Goal: Task Accomplishment & Management: Manage account settings

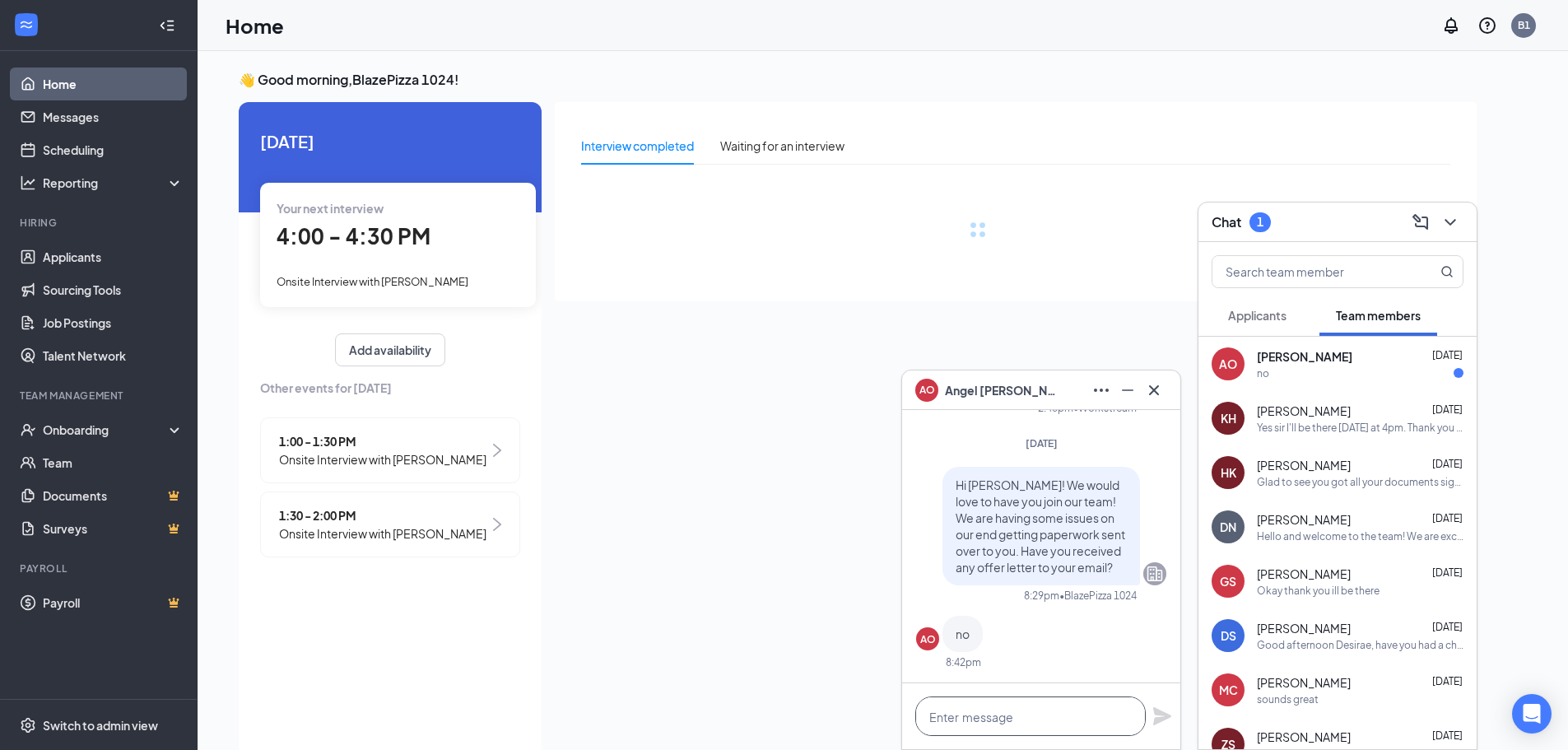
click at [1104, 721] on textarea at bounding box center [1030, 716] width 231 height 40
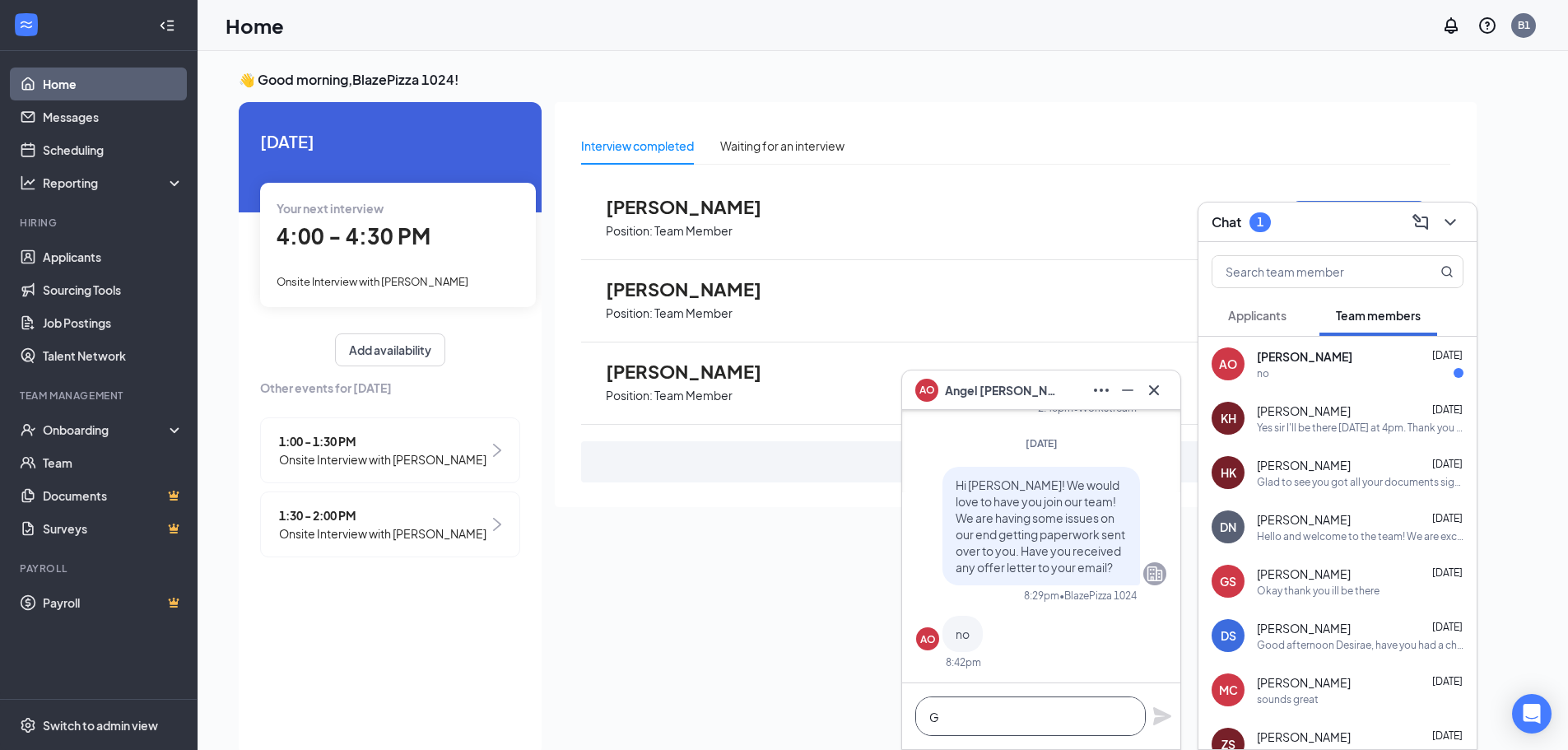
scroll to position [1, 0]
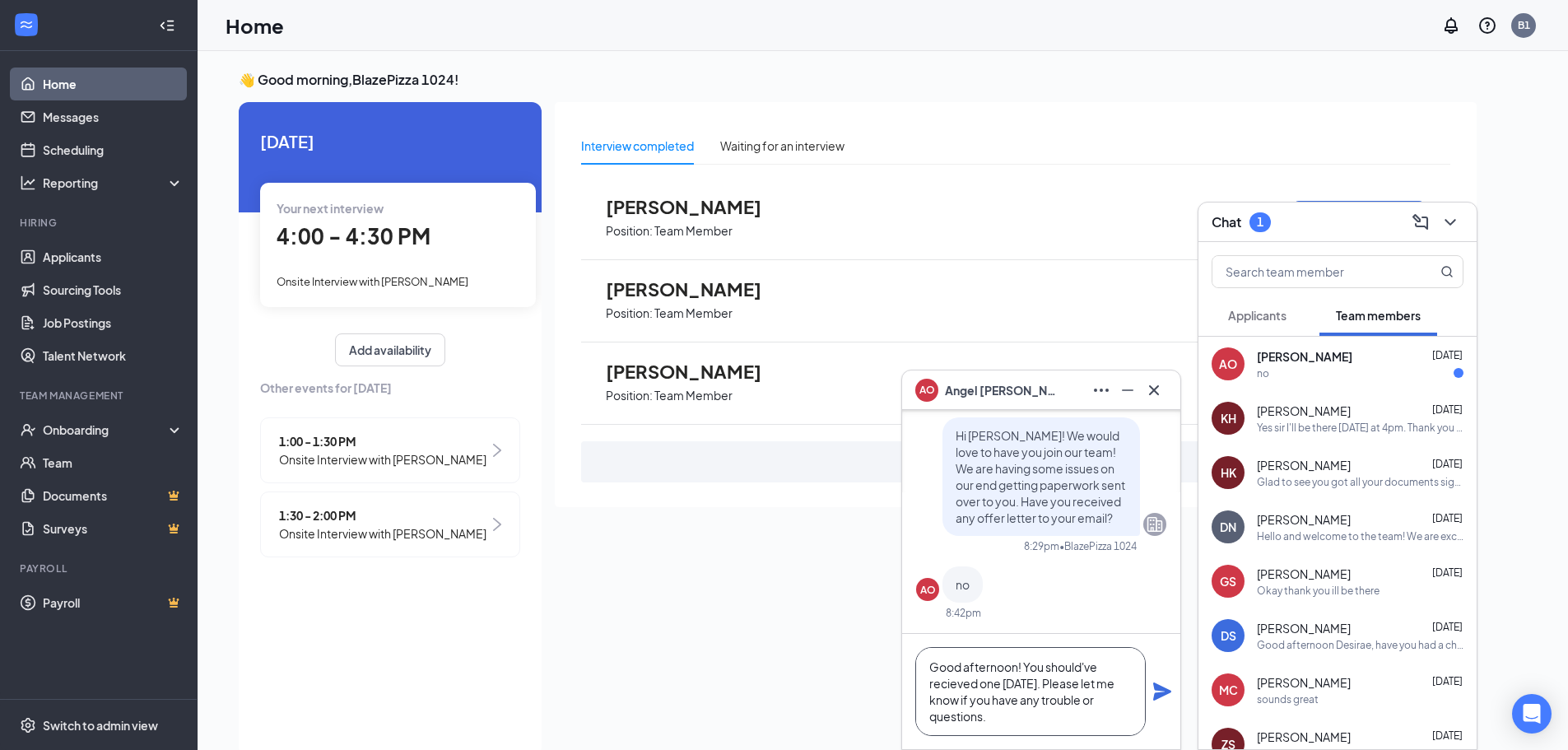
type textarea "Good afternoon! You should've recieved one [DATE]. Please let me know if you ha…"
click at [1157, 699] on icon "Plane" at bounding box center [1162, 691] width 18 height 18
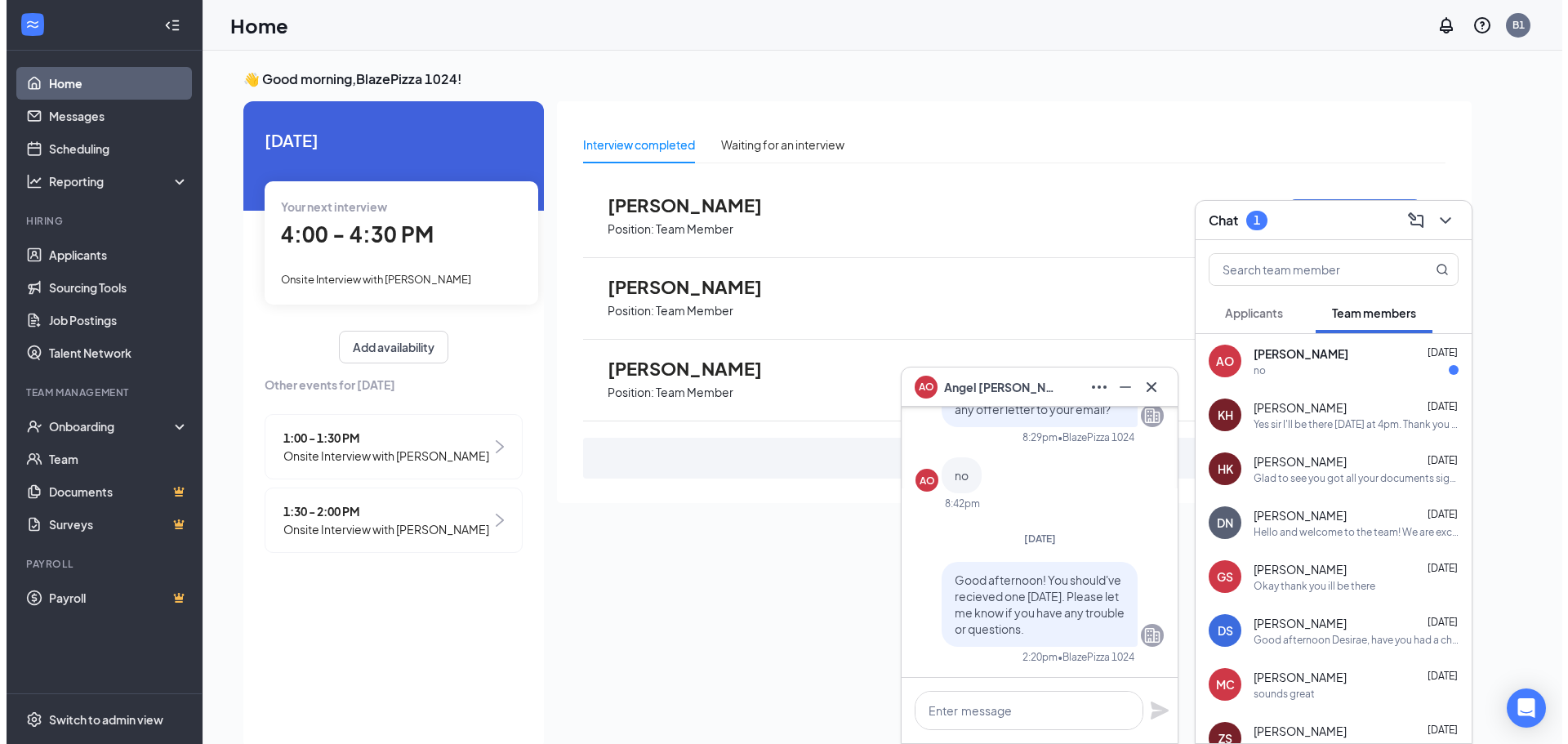
scroll to position [0, 0]
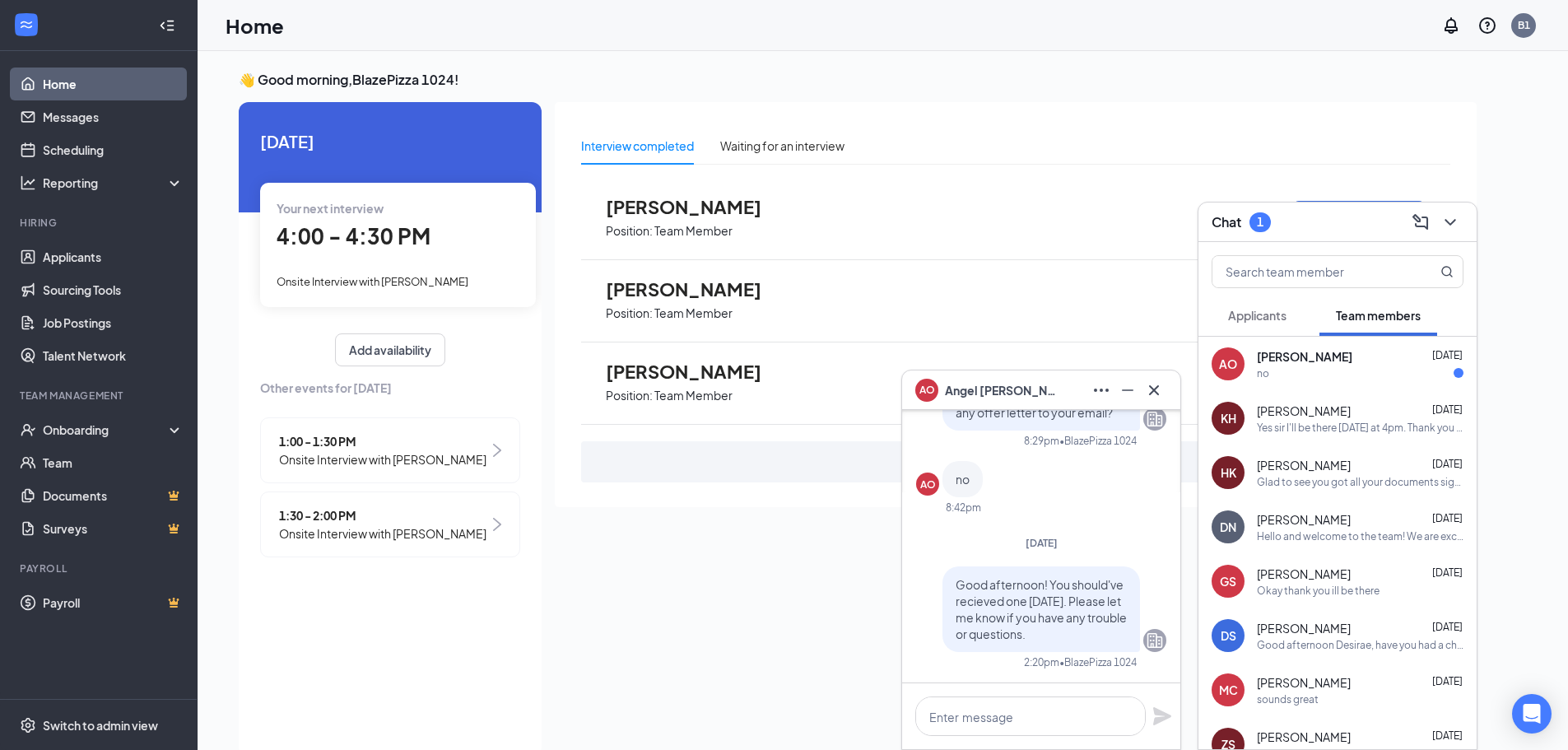
click at [976, 600] on span "Good afternoon! You should've recieved one [DATE]. Please let me know if you ha…" at bounding box center [1041, 609] width 171 height 65
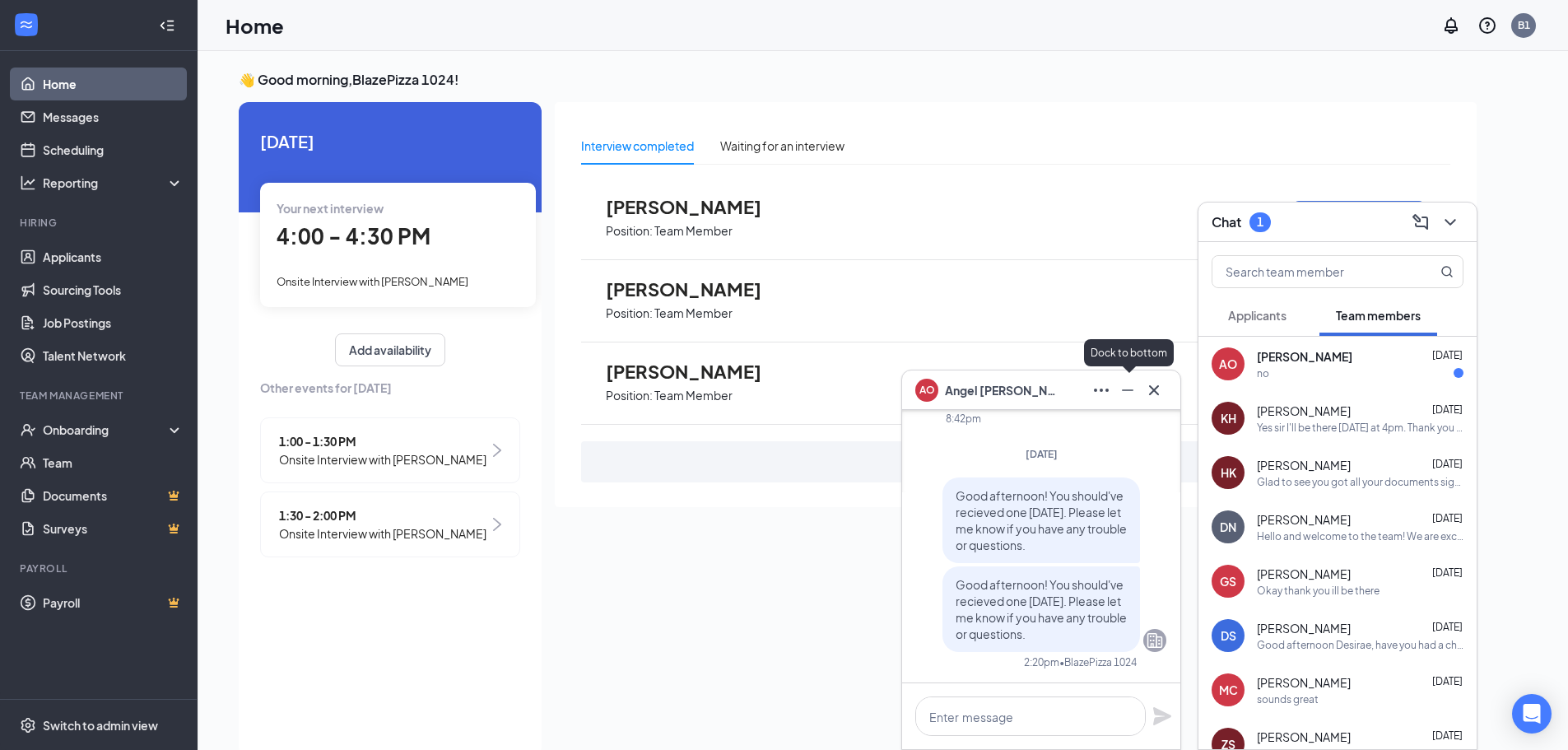
click at [1134, 381] on icon "Minimize" at bounding box center [1127, 389] width 20 height 20
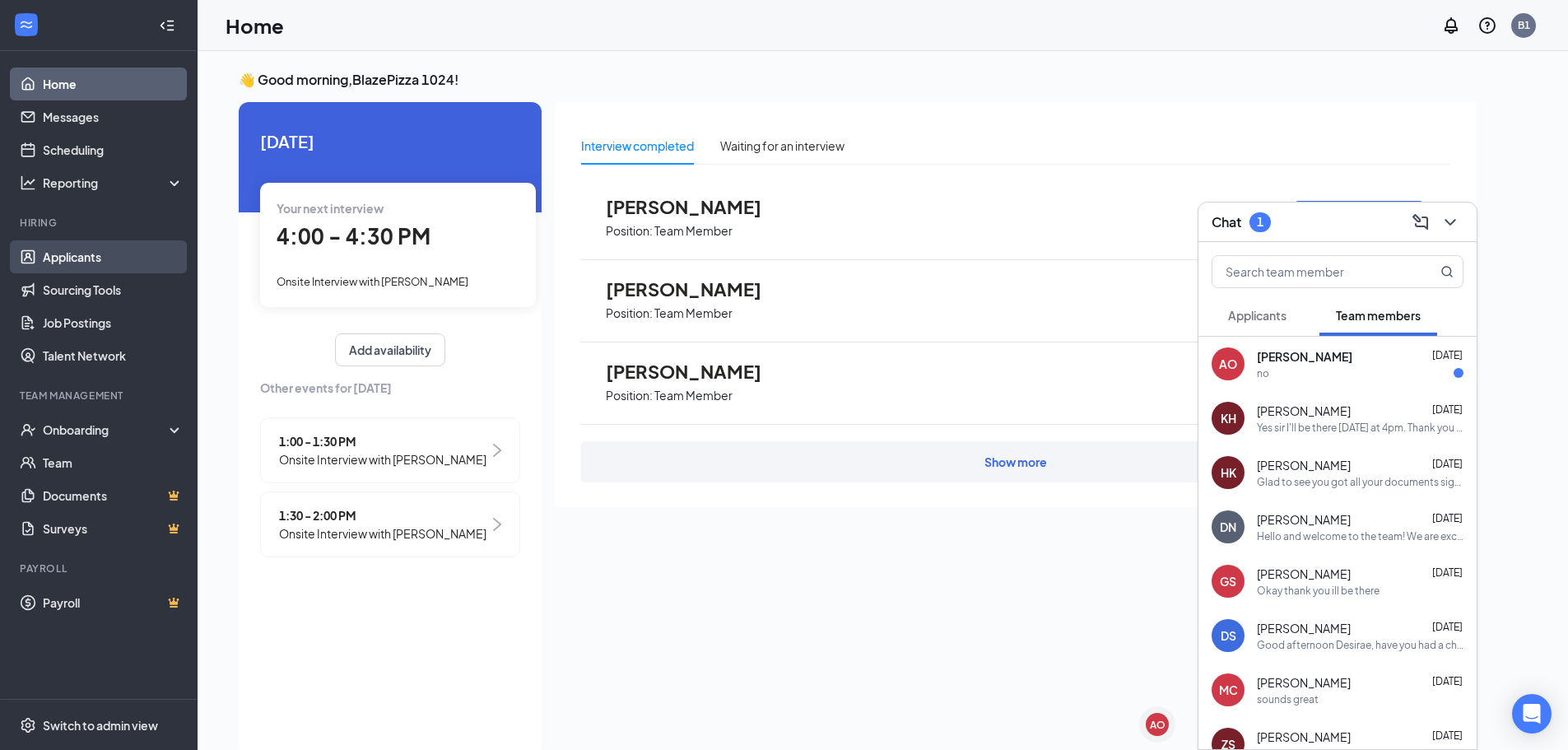
click at [66, 247] on link "Applicants" at bounding box center [113, 256] width 141 height 33
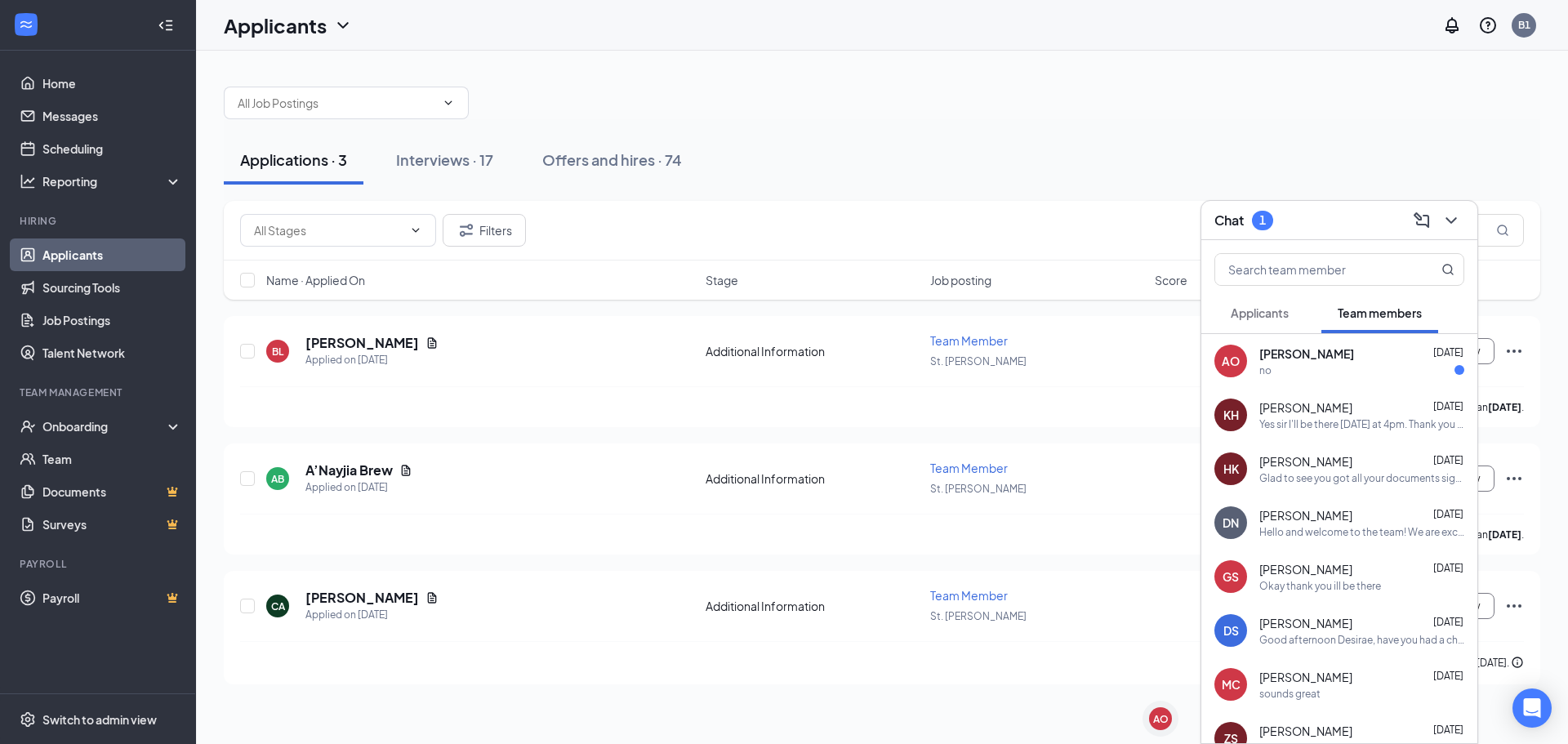
click at [1348, 352] on div "Angel Odom Sep 14" at bounding box center [1363, 353] width 205 height 16
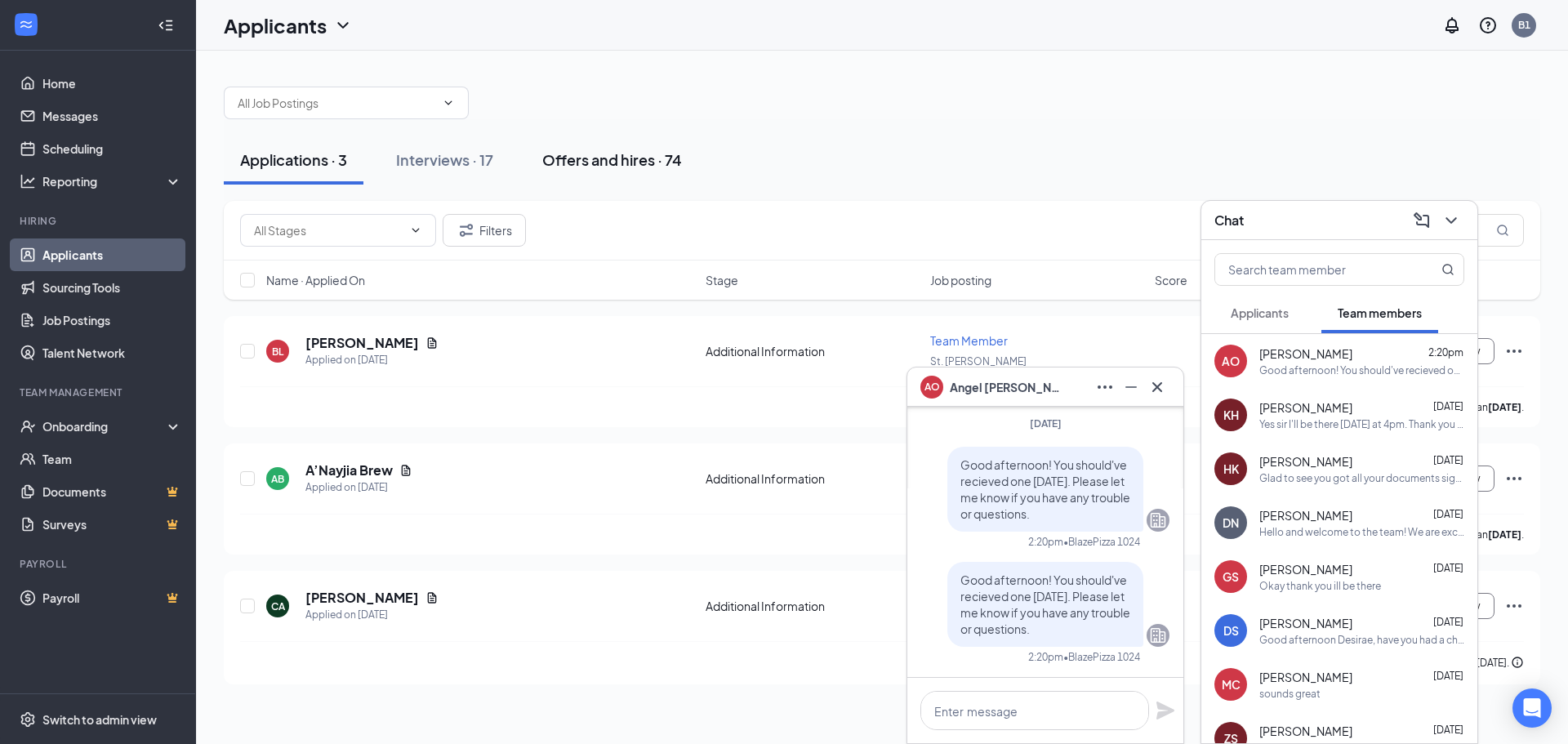
click at [632, 180] on button "Offers and hires · 74" at bounding box center [612, 160] width 172 height 49
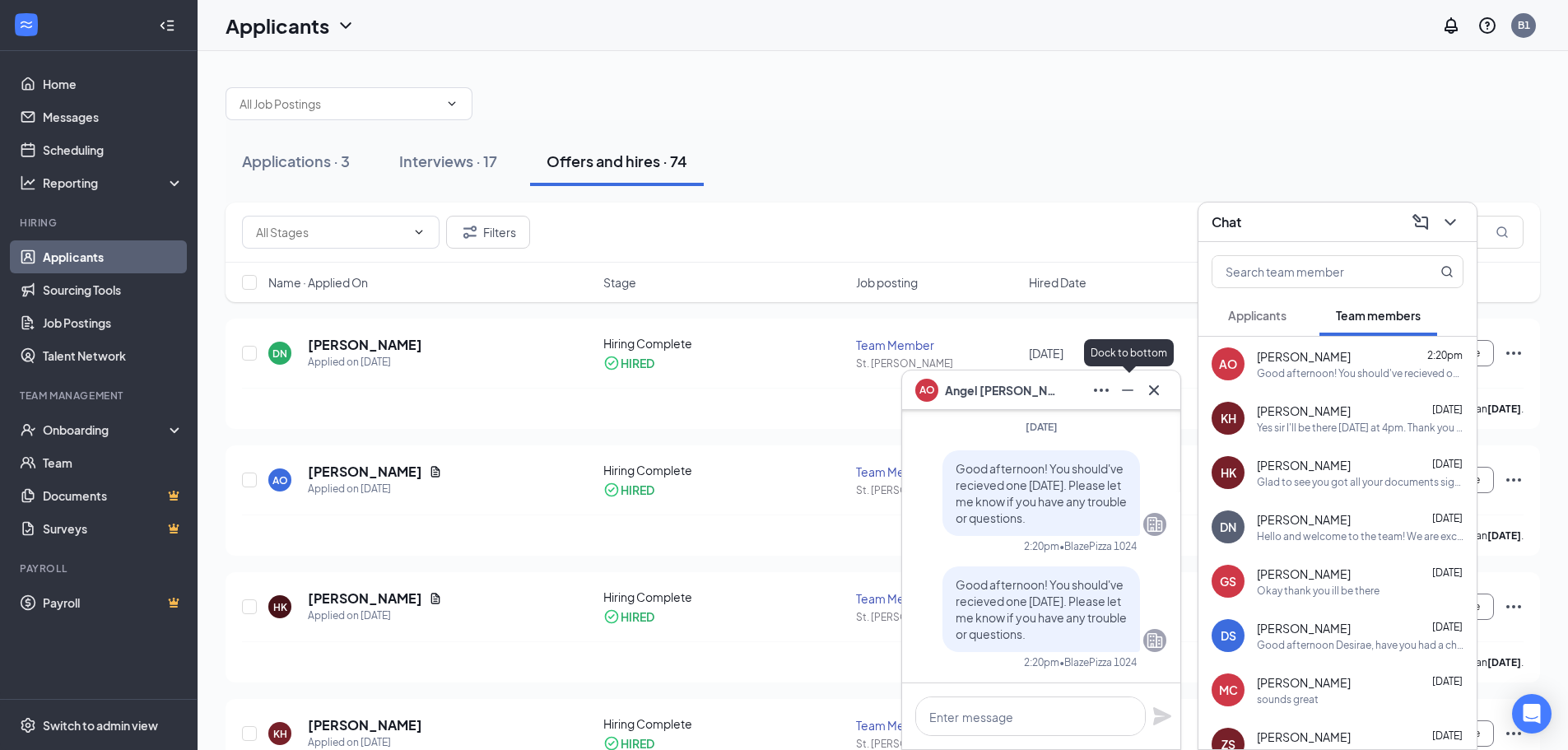
click at [1119, 393] on icon "Minimize" at bounding box center [1127, 389] width 20 height 20
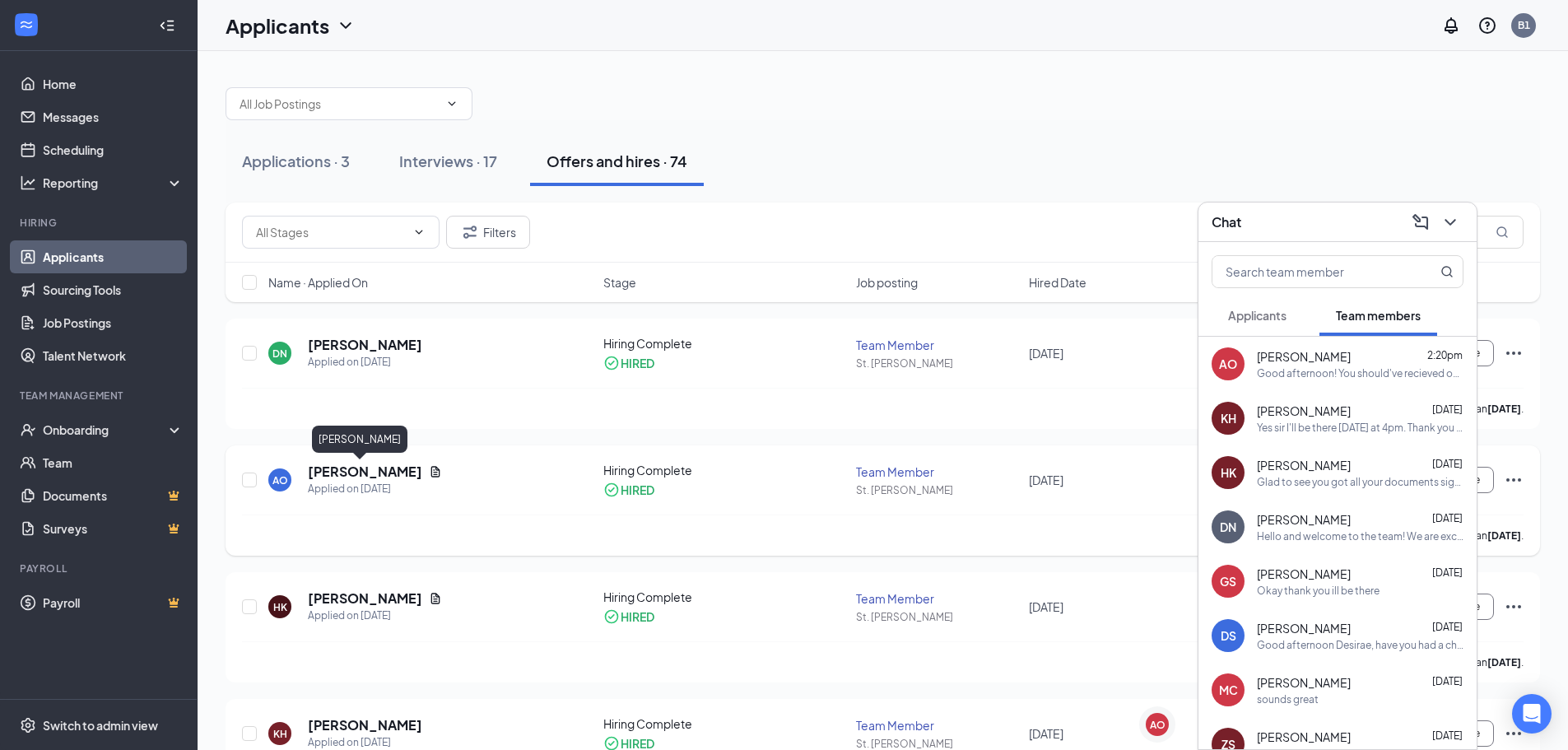
click at [358, 471] on h5 "[PERSON_NAME]" at bounding box center [365, 471] width 114 height 18
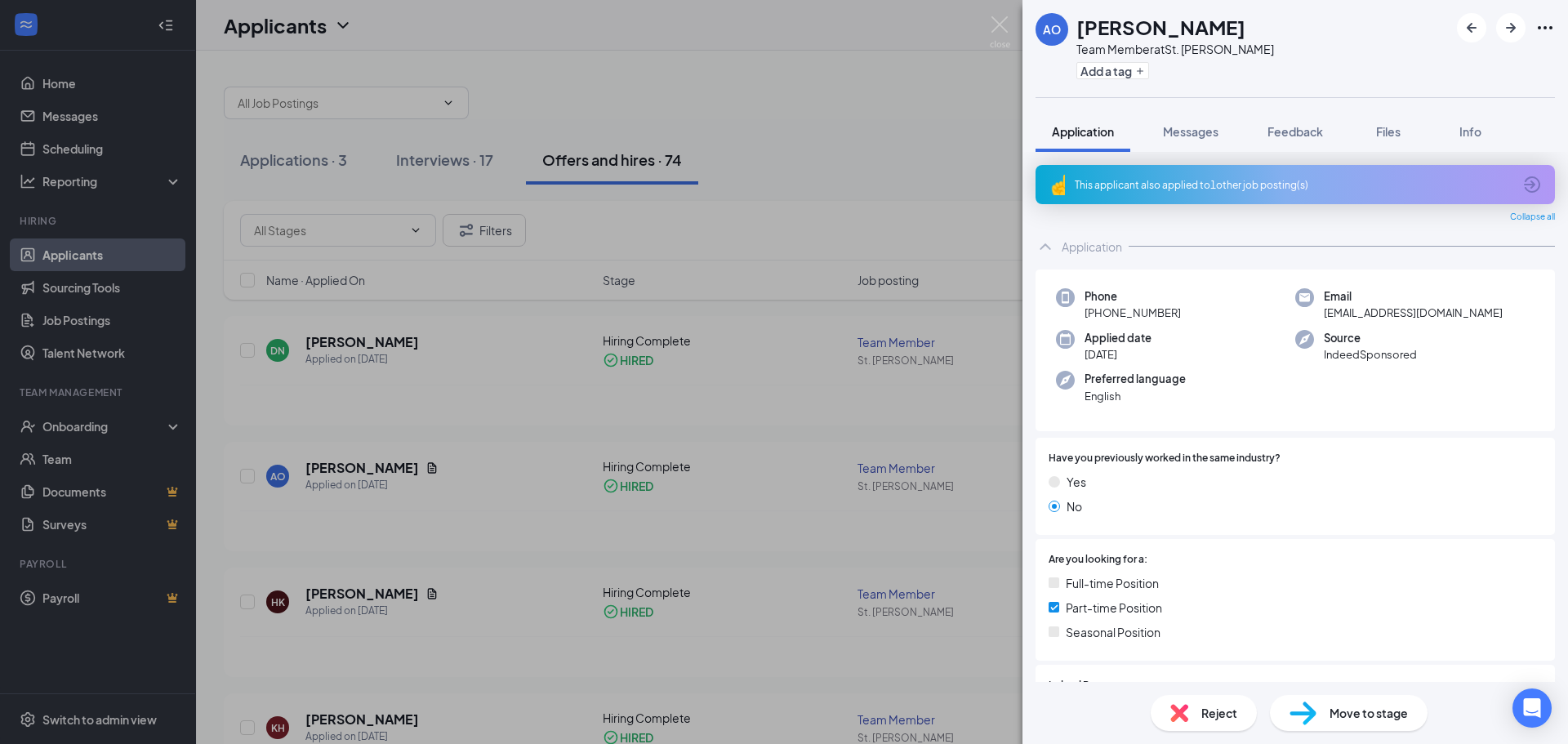
click at [1241, 186] on div "This applicant also applied to 1 other job posting(s)" at bounding box center [1294, 185] width 438 height 14
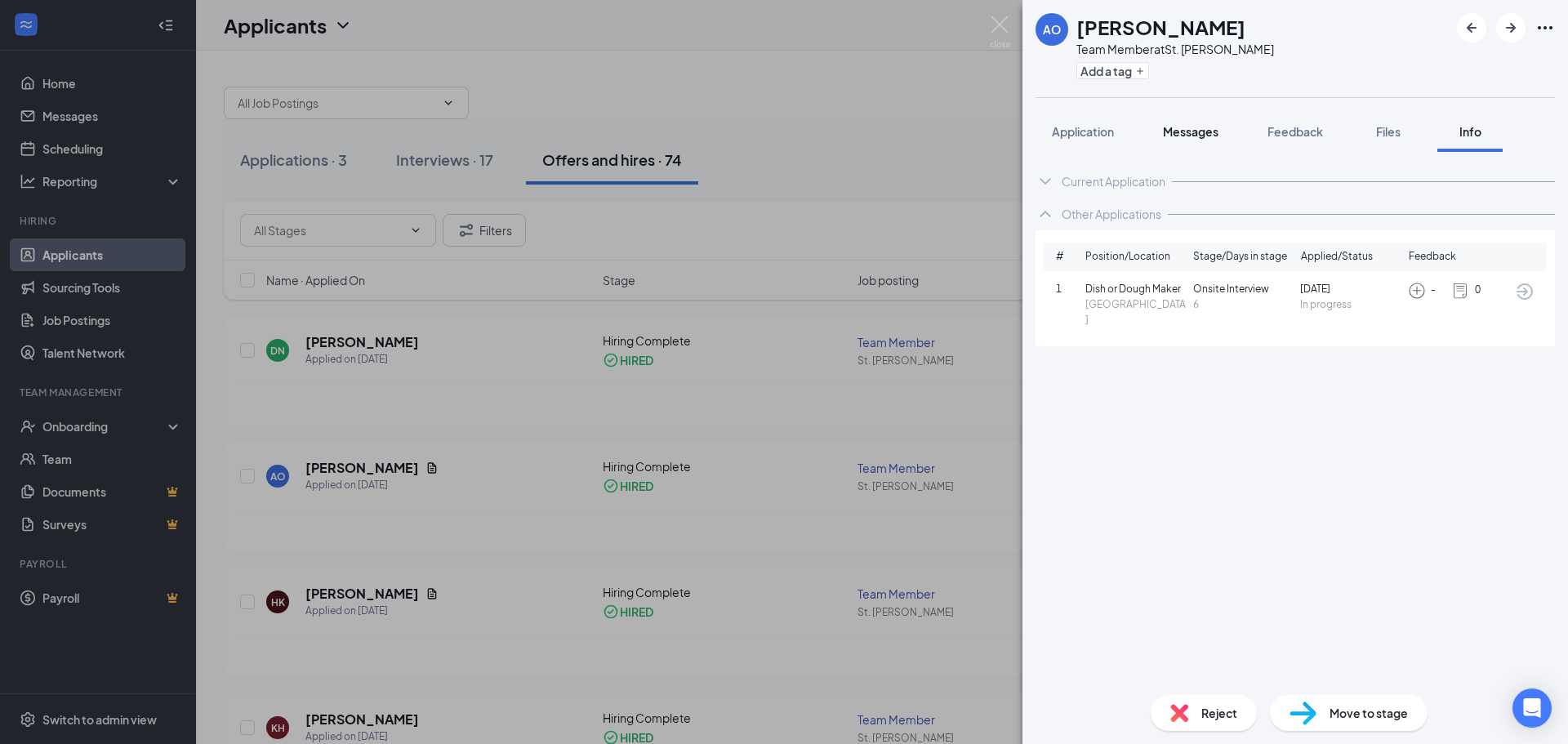
click at [1165, 127] on span "Messages" at bounding box center [1190, 132] width 56 height 15
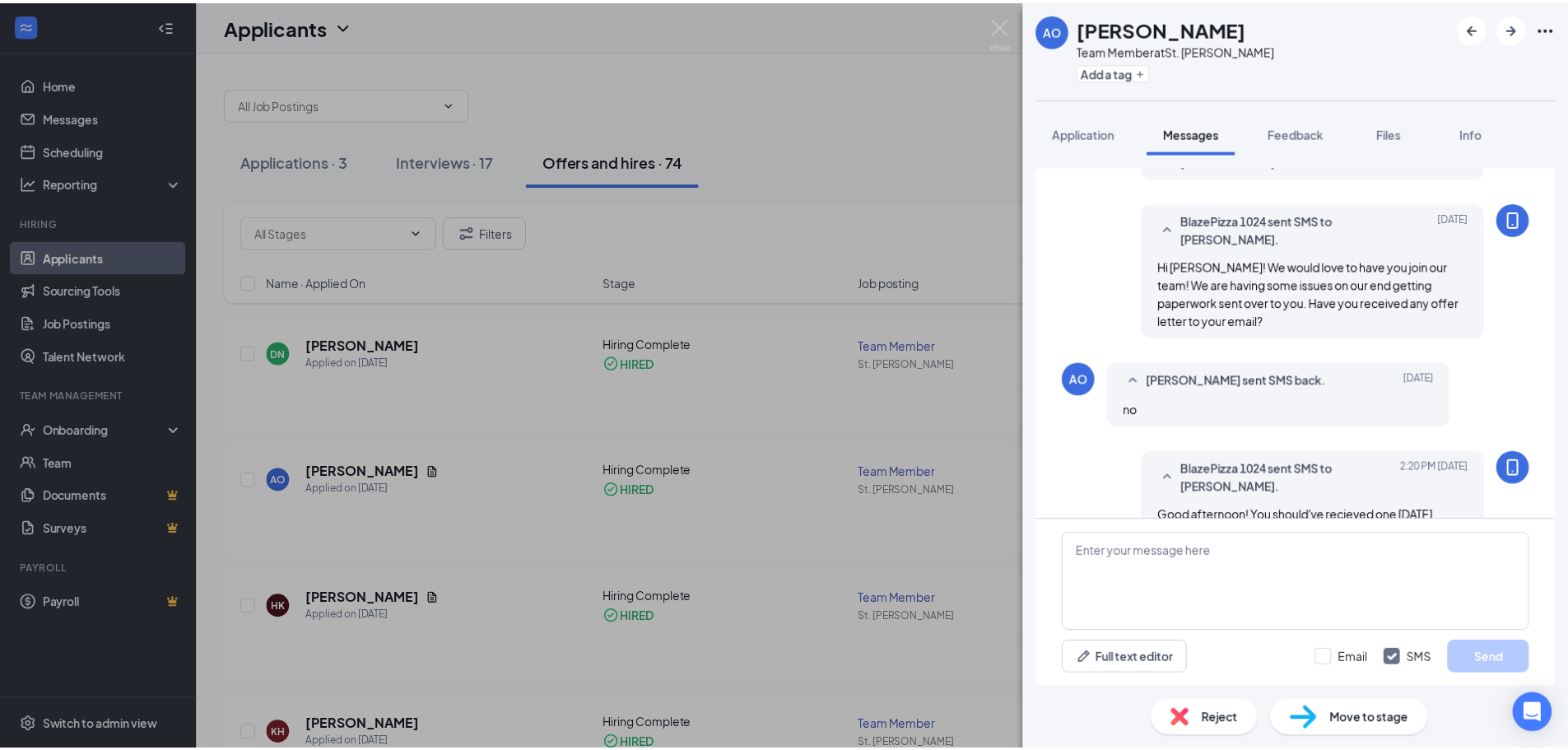
scroll to position [429, 0]
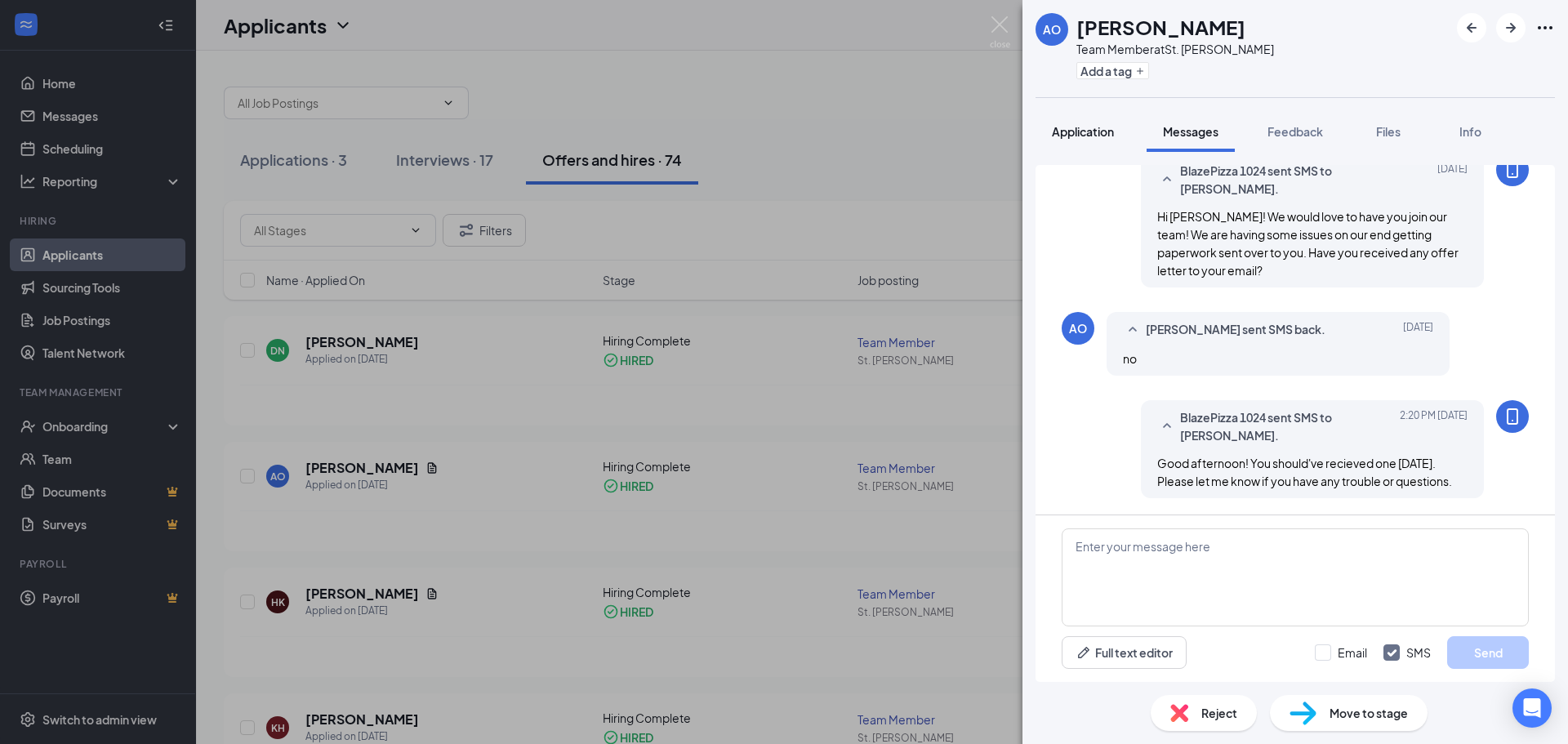
click at [1099, 125] on span "Application" at bounding box center [1083, 132] width 62 height 15
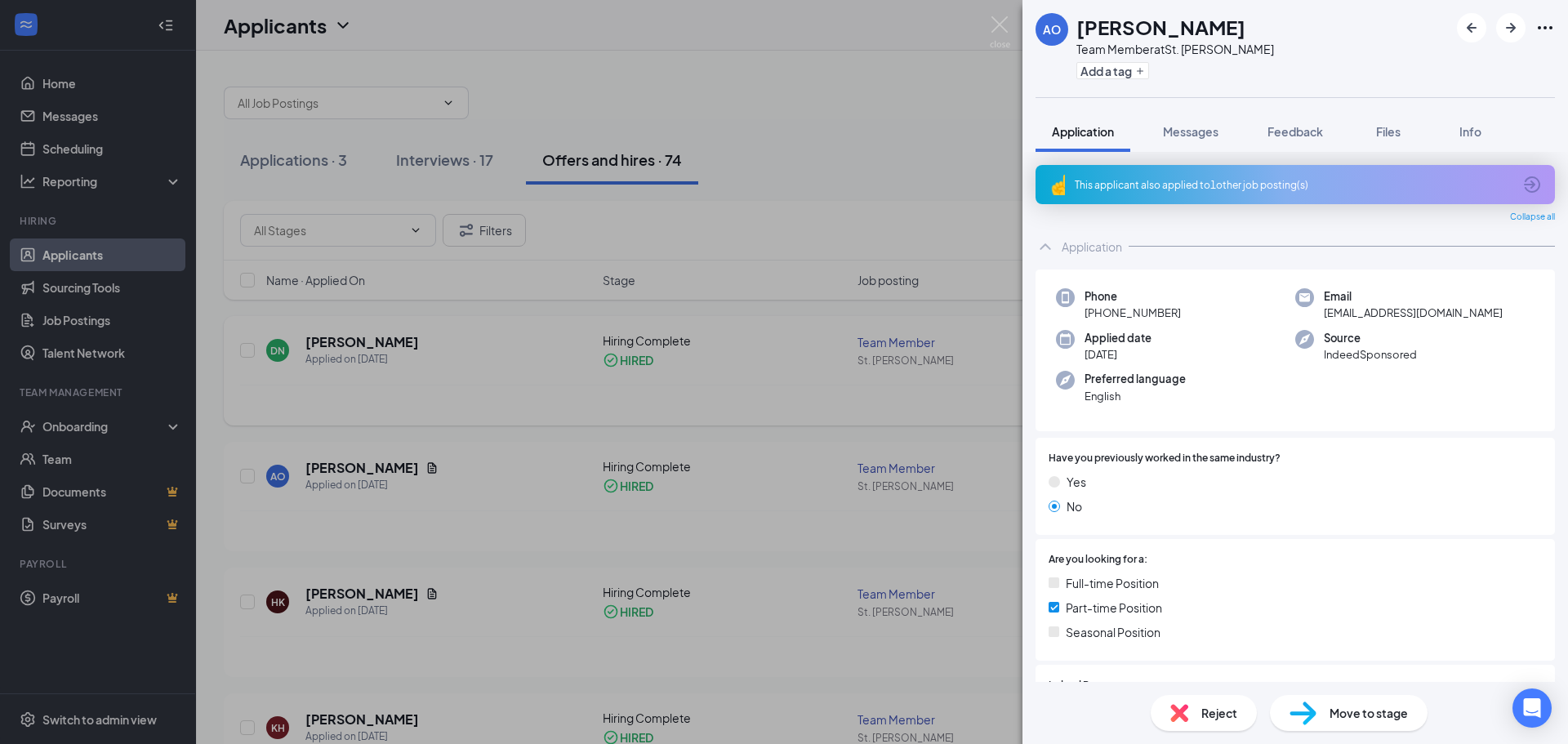
click at [703, 328] on div "AO Angel Odom Team Member at St. Matthews Add a tag Application Messages Feedba…" at bounding box center [784, 372] width 1568 height 744
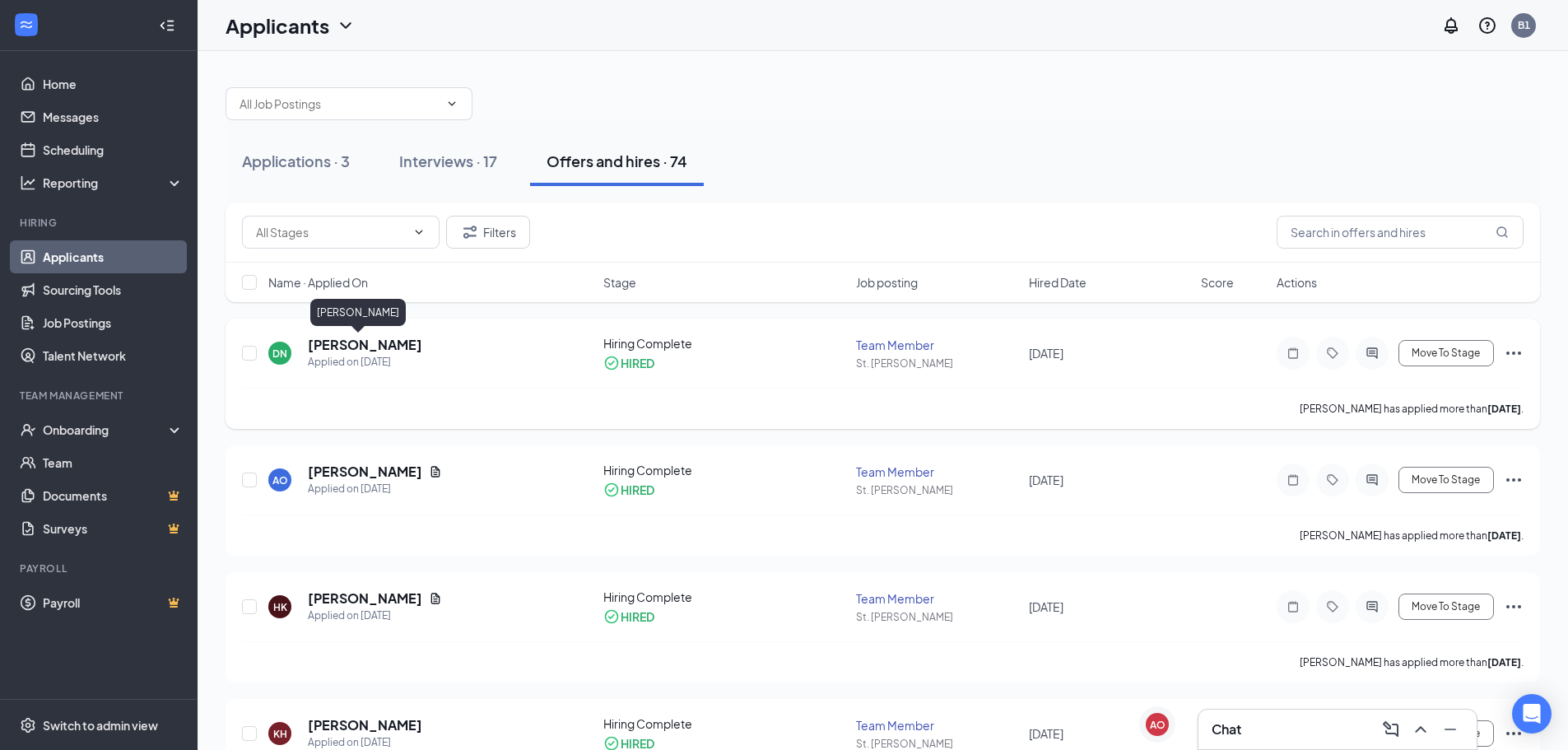
click at [368, 342] on h5 "[PERSON_NAME]" at bounding box center [365, 345] width 114 height 18
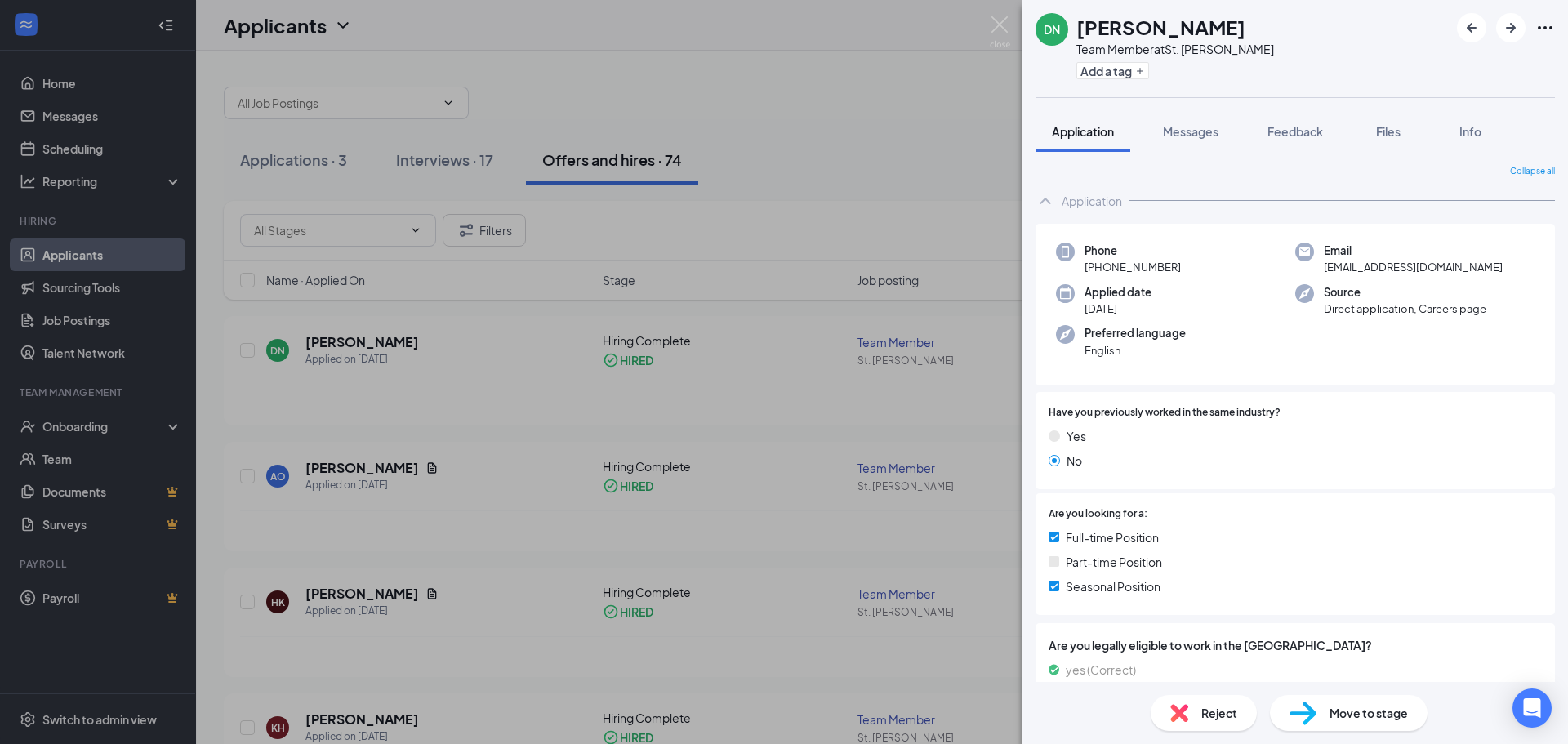
click at [959, 51] on div "DN Deoni Neal Team Member at St. Matthews Add a tag Application Messages Feedba…" at bounding box center [784, 372] width 1568 height 744
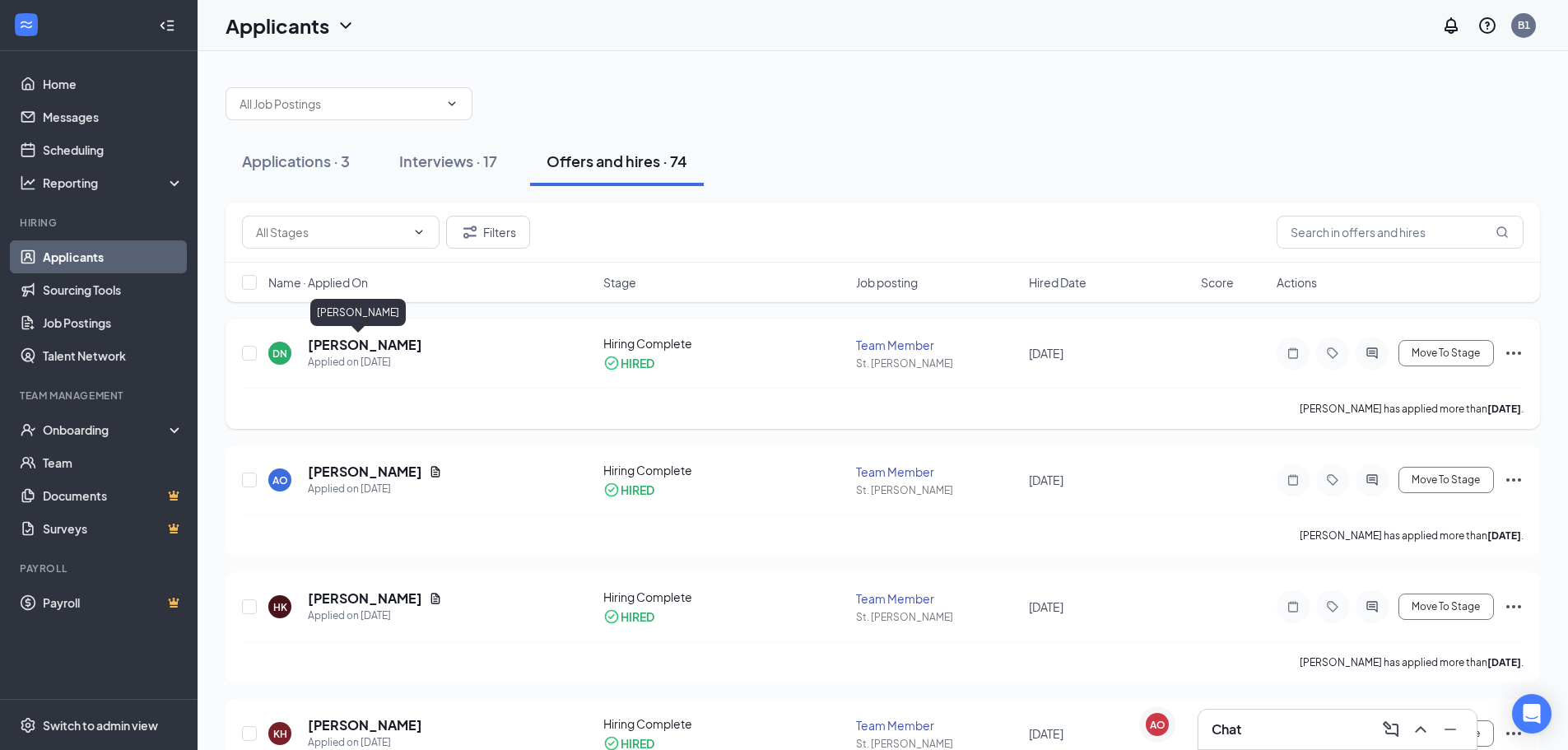
click at [333, 351] on h5 "[PERSON_NAME]" at bounding box center [365, 345] width 114 height 18
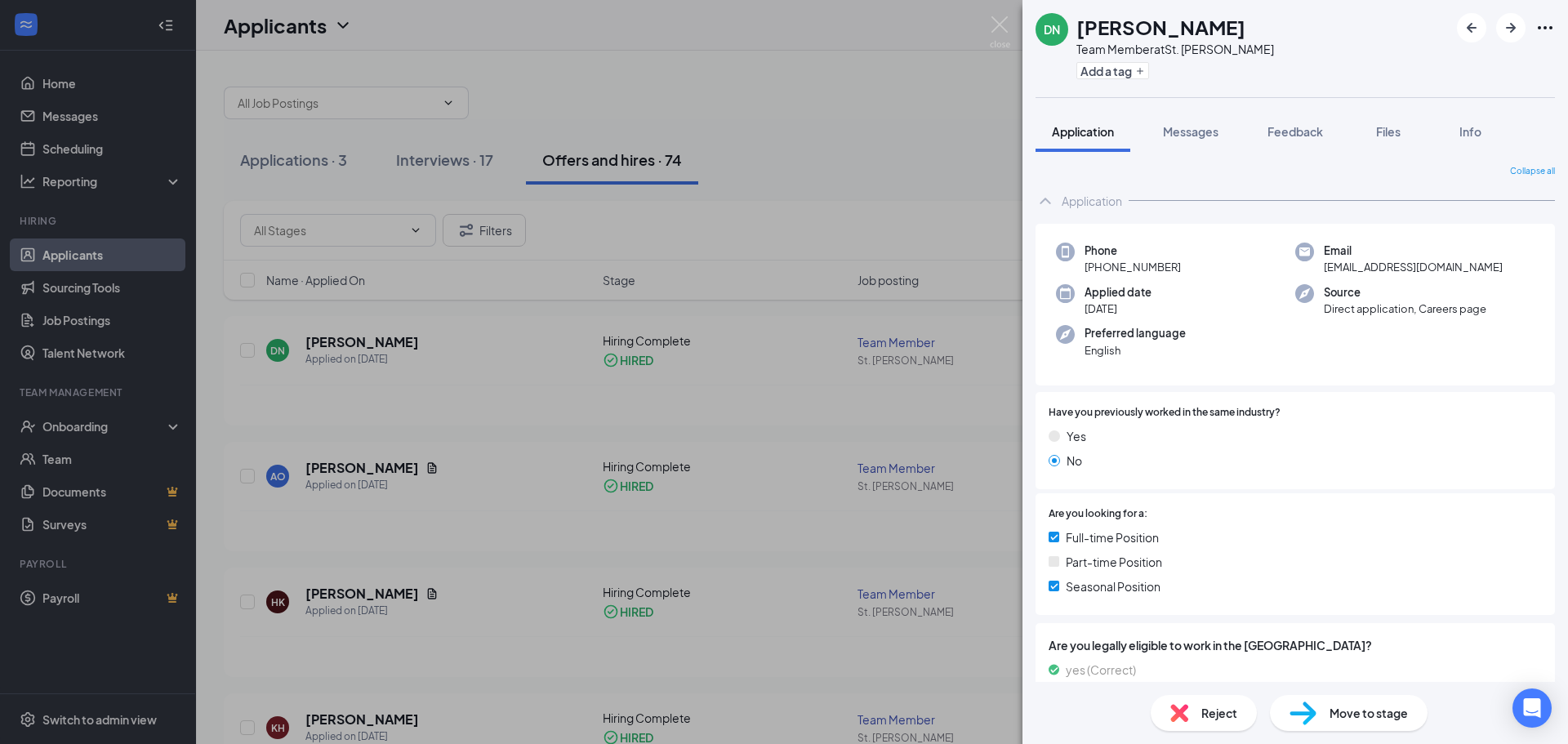
click at [564, 252] on div "DN Deoni Neal Team Member at St. Matthews Add a tag Application Messages Feedba…" at bounding box center [784, 372] width 1568 height 744
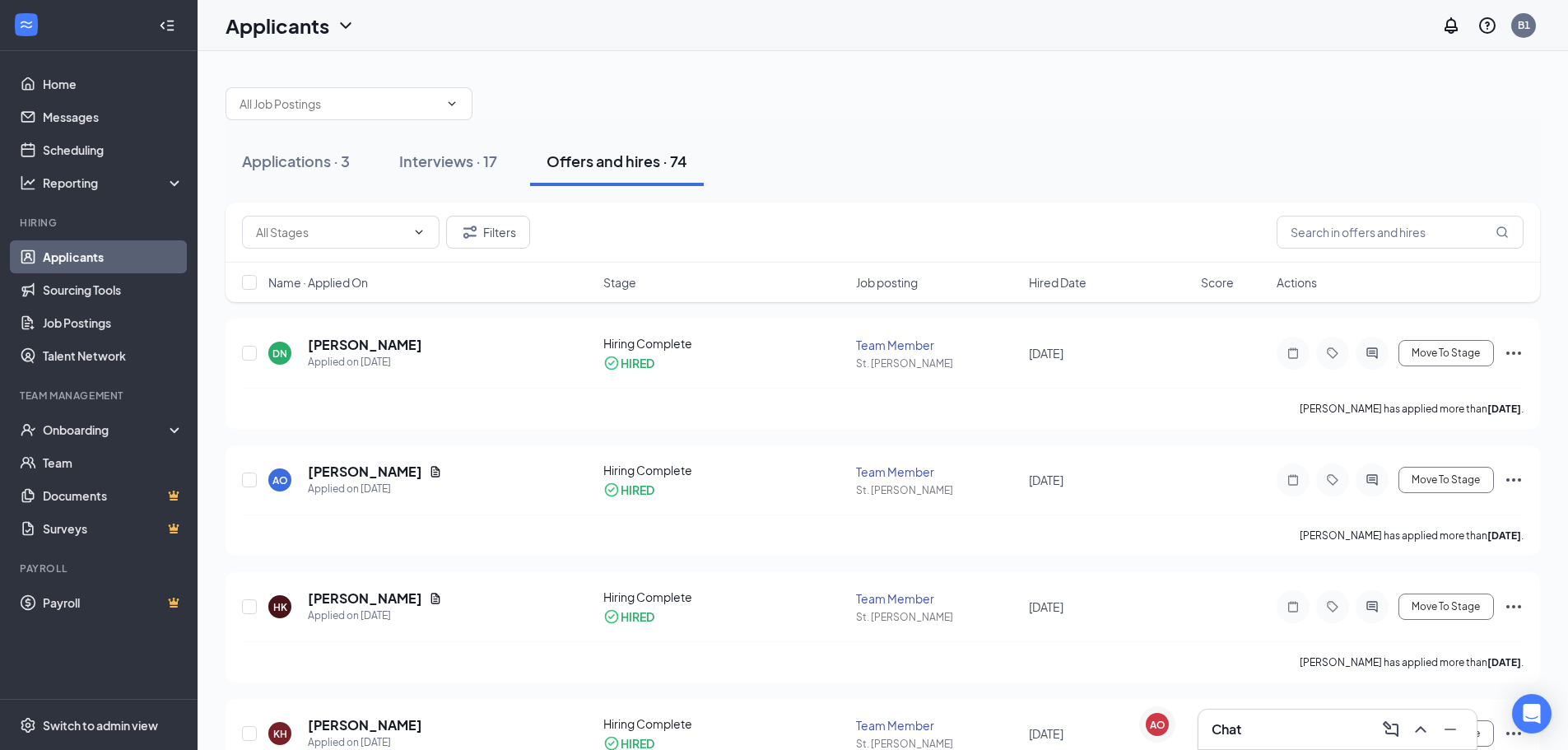
click at [1368, 724] on div "Chat" at bounding box center [1337, 729] width 252 height 27
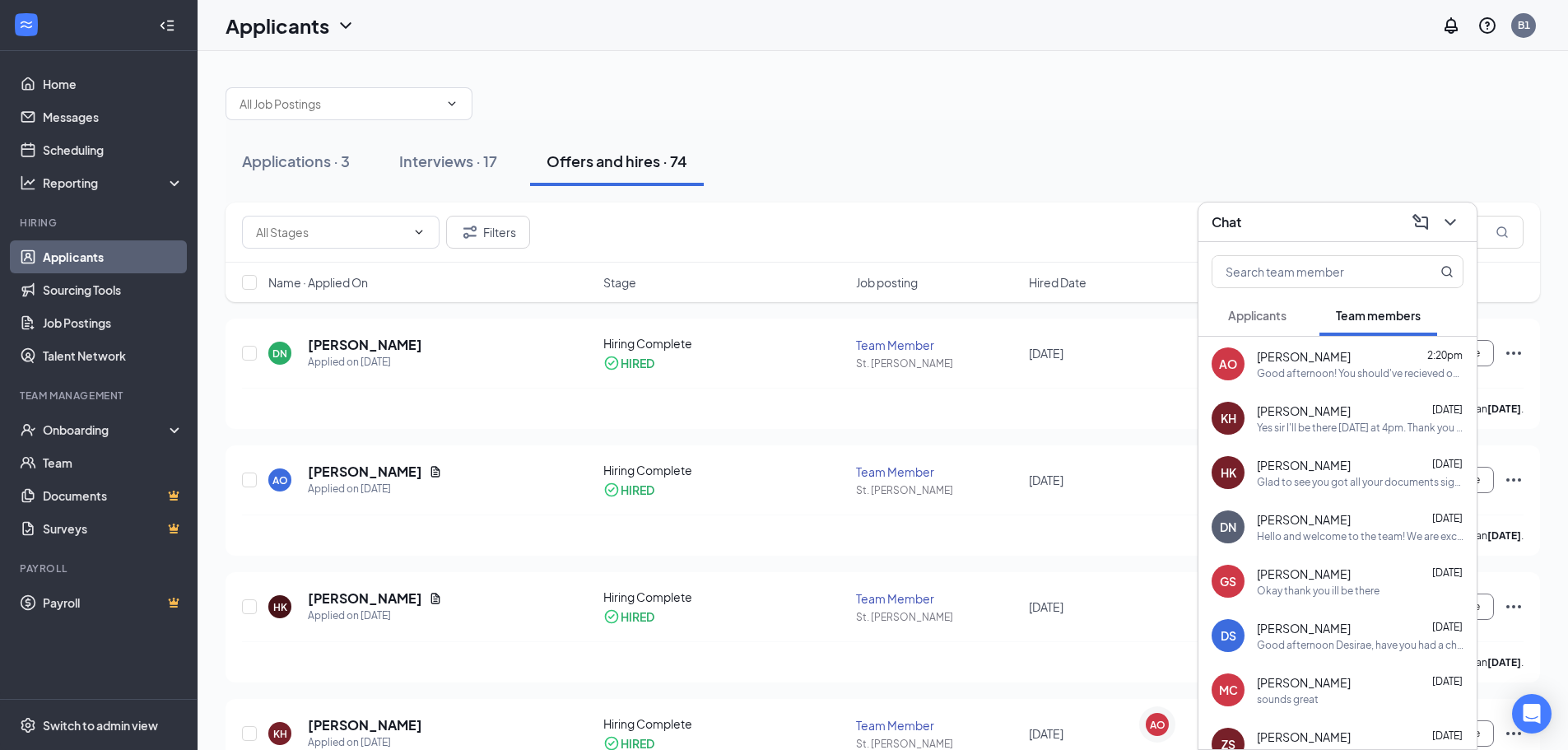
click at [1319, 237] on div "Chat" at bounding box center [1337, 222] width 278 height 40
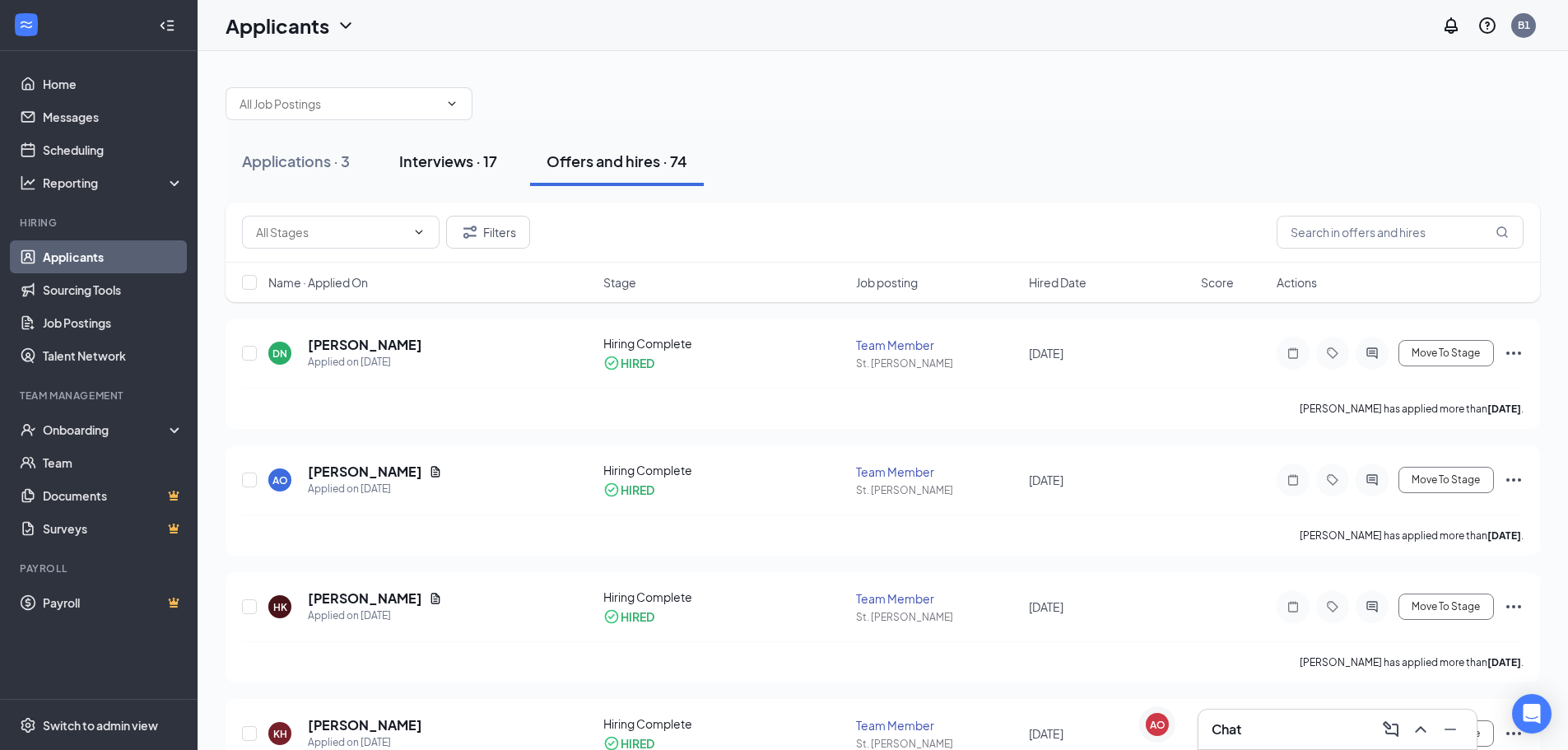
click at [477, 157] on div "Interviews · 17" at bounding box center [447, 161] width 98 height 21
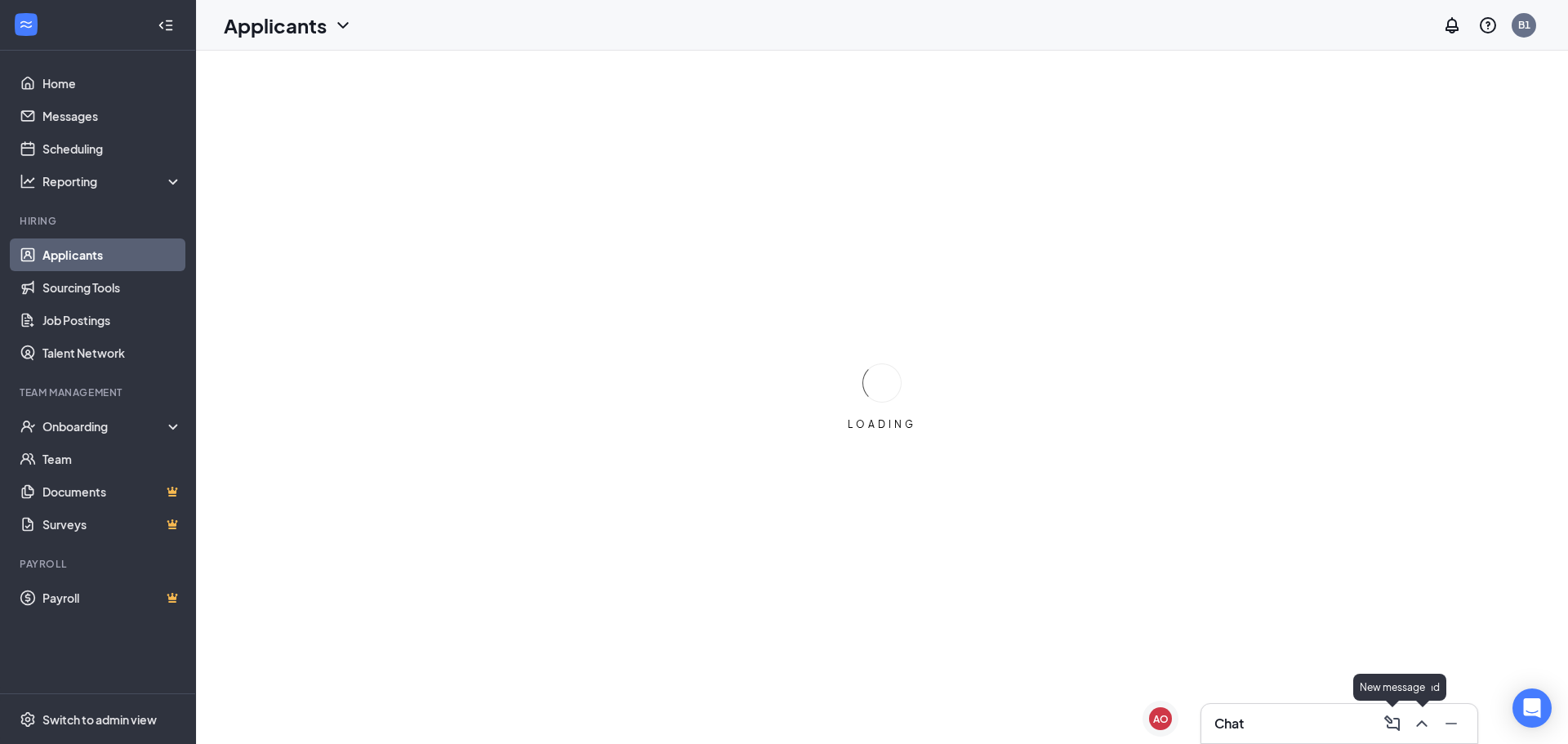
click at [1326, 732] on div "Chat" at bounding box center [1339, 723] width 250 height 26
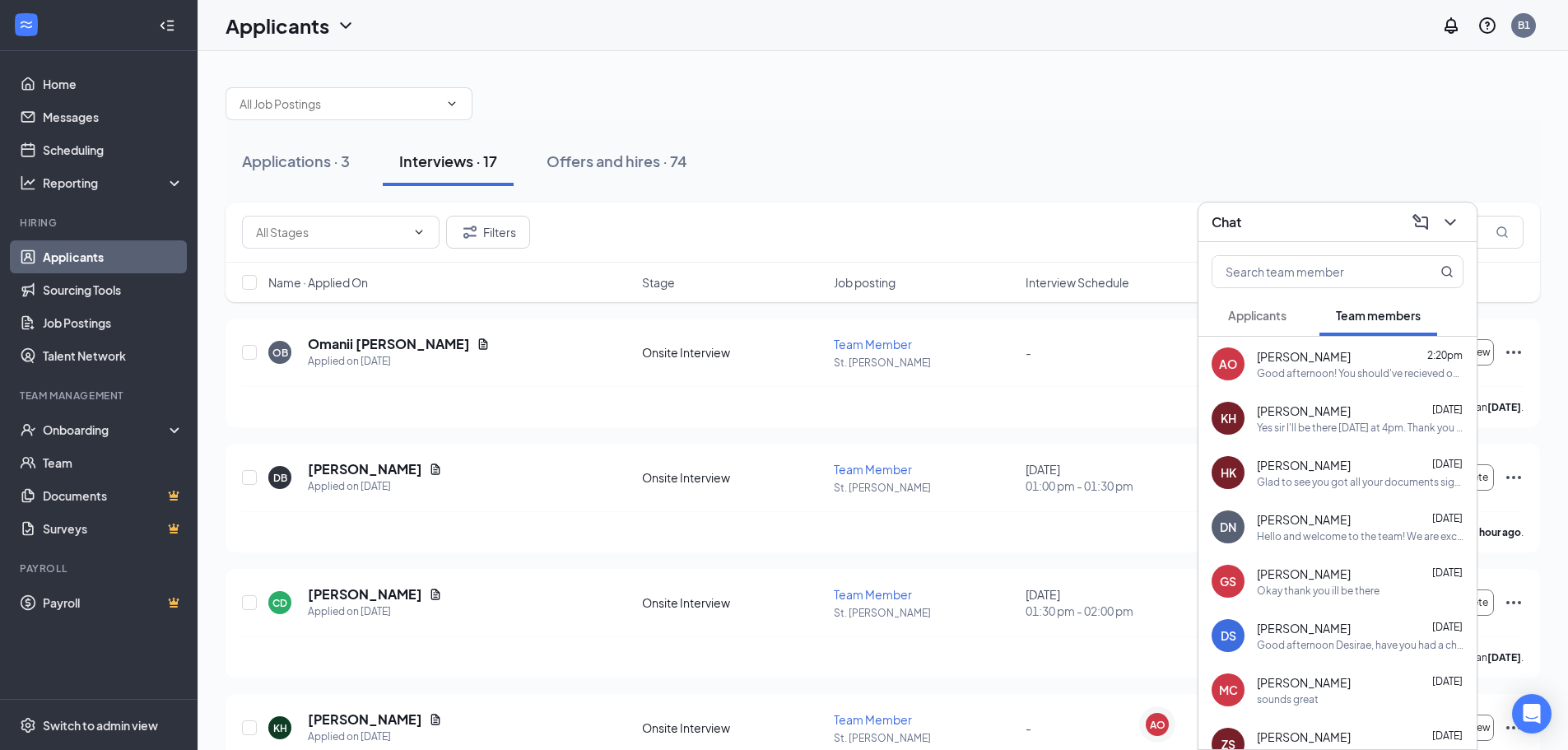
click at [1332, 217] on div "Chat" at bounding box center [1337, 221] width 252 height 26
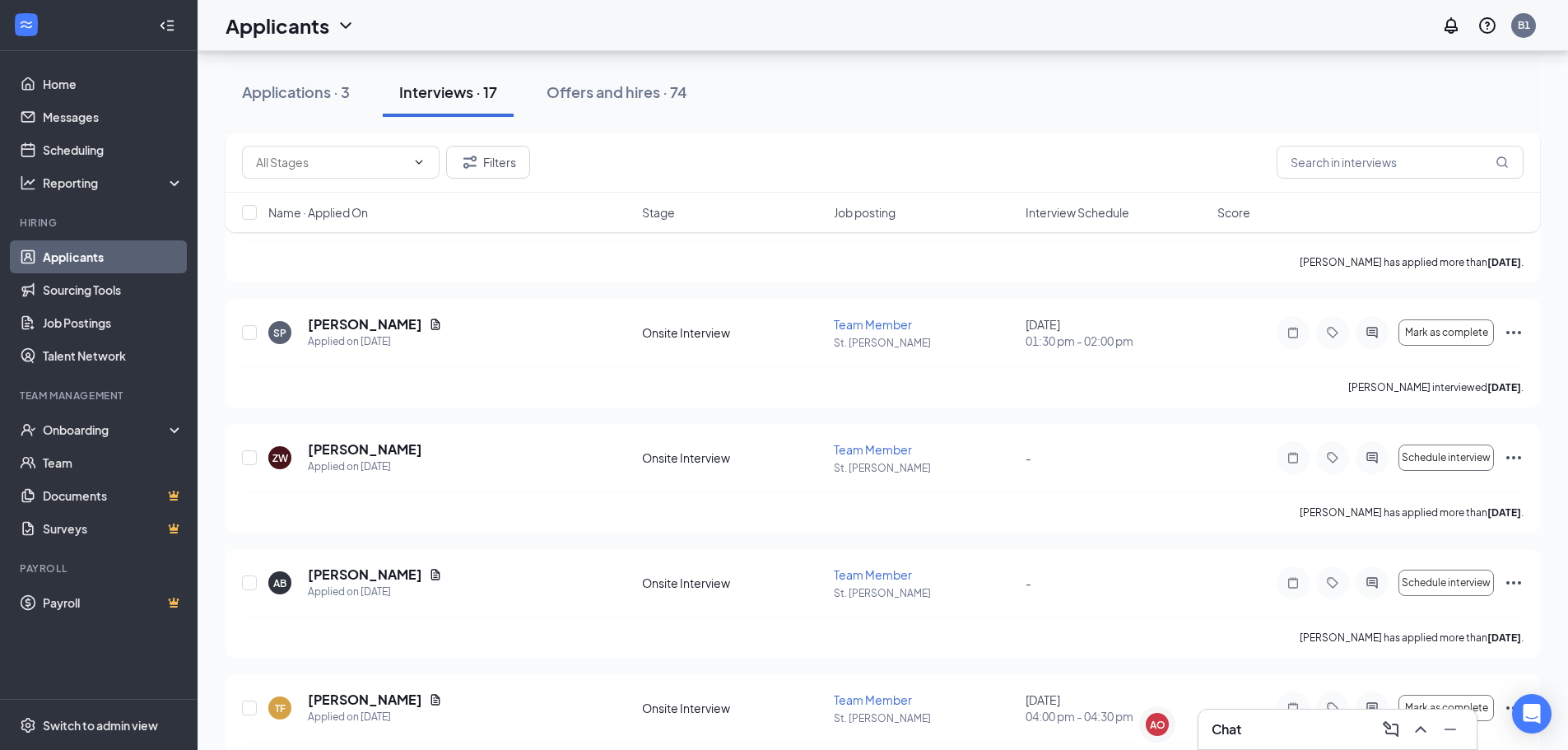
scroll to position [1698, 0]
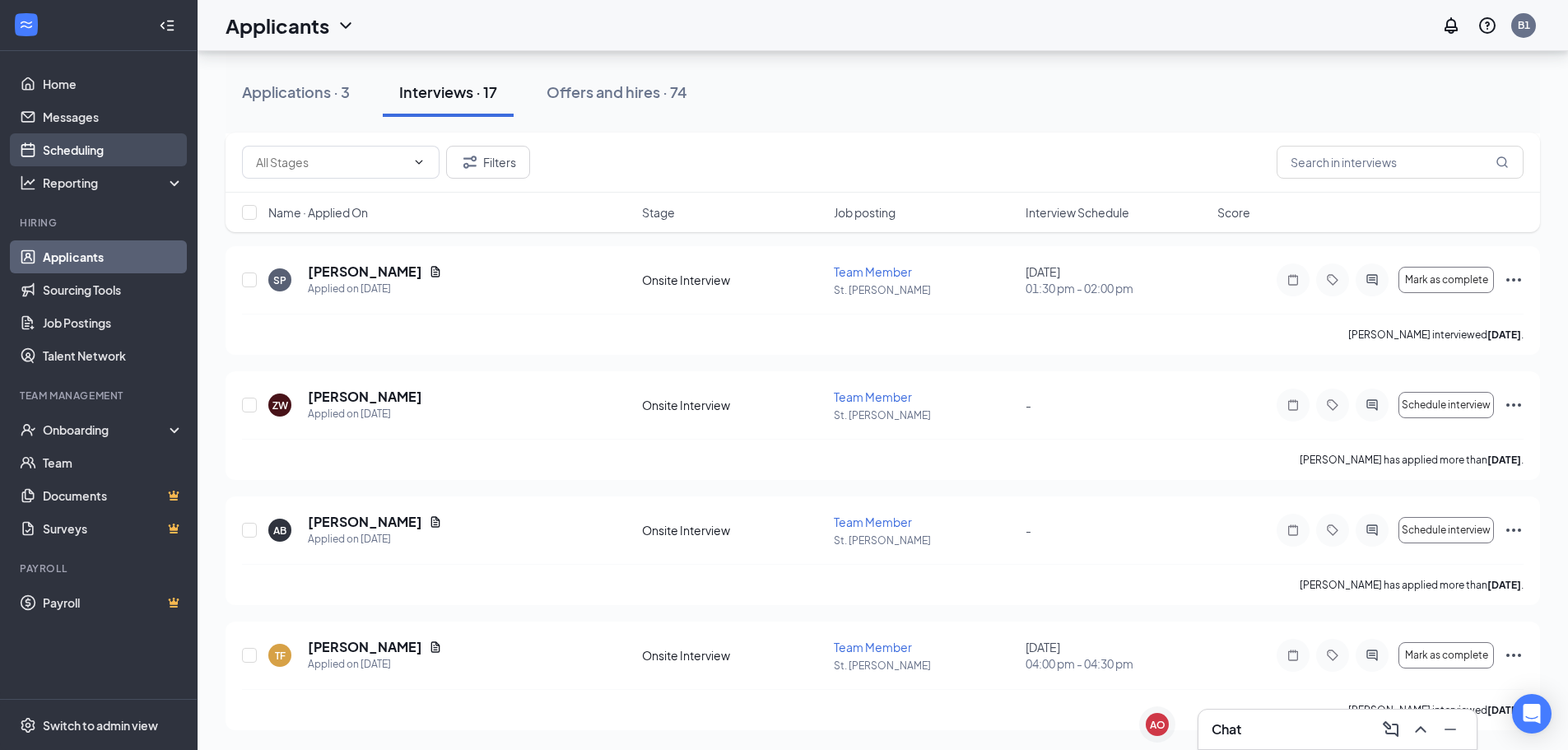
click at [67, 139] on link "Scheduling" at bounding box center [113, 149] width 141 height 33
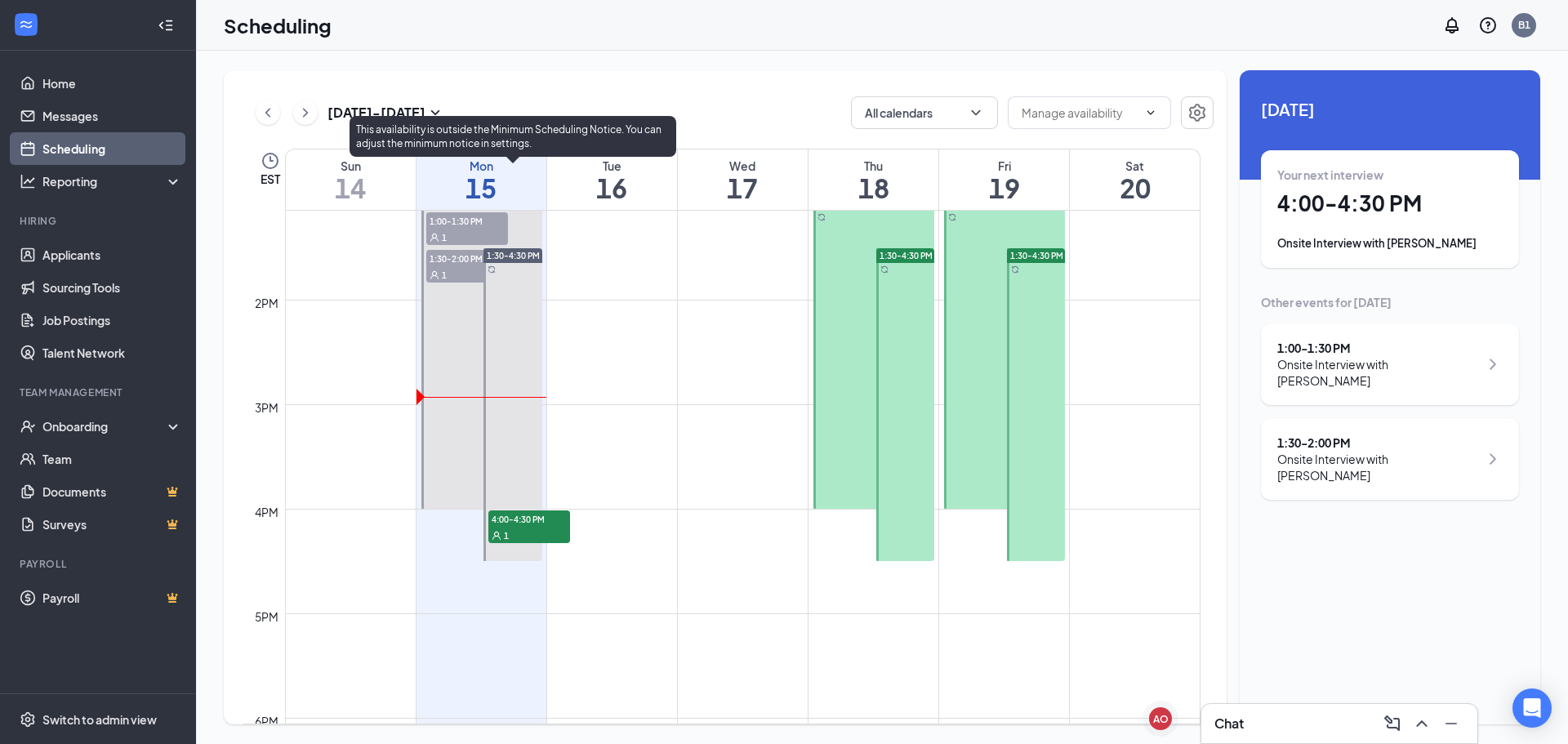
scroll to position [1292, 0]
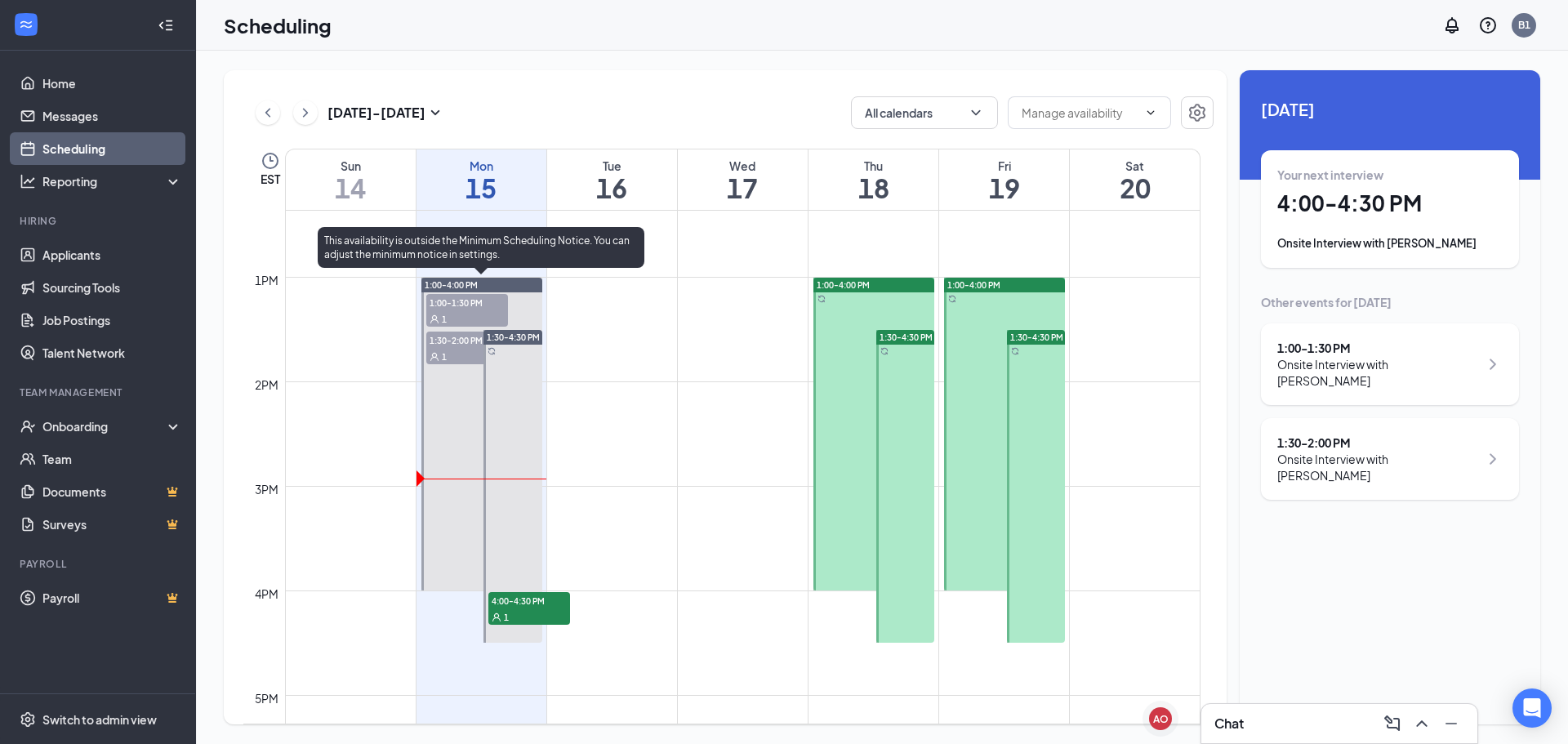
click at [457, 340] on span "1:30-2:00 PM" at bounding box center [466, 339] width 82 height 16
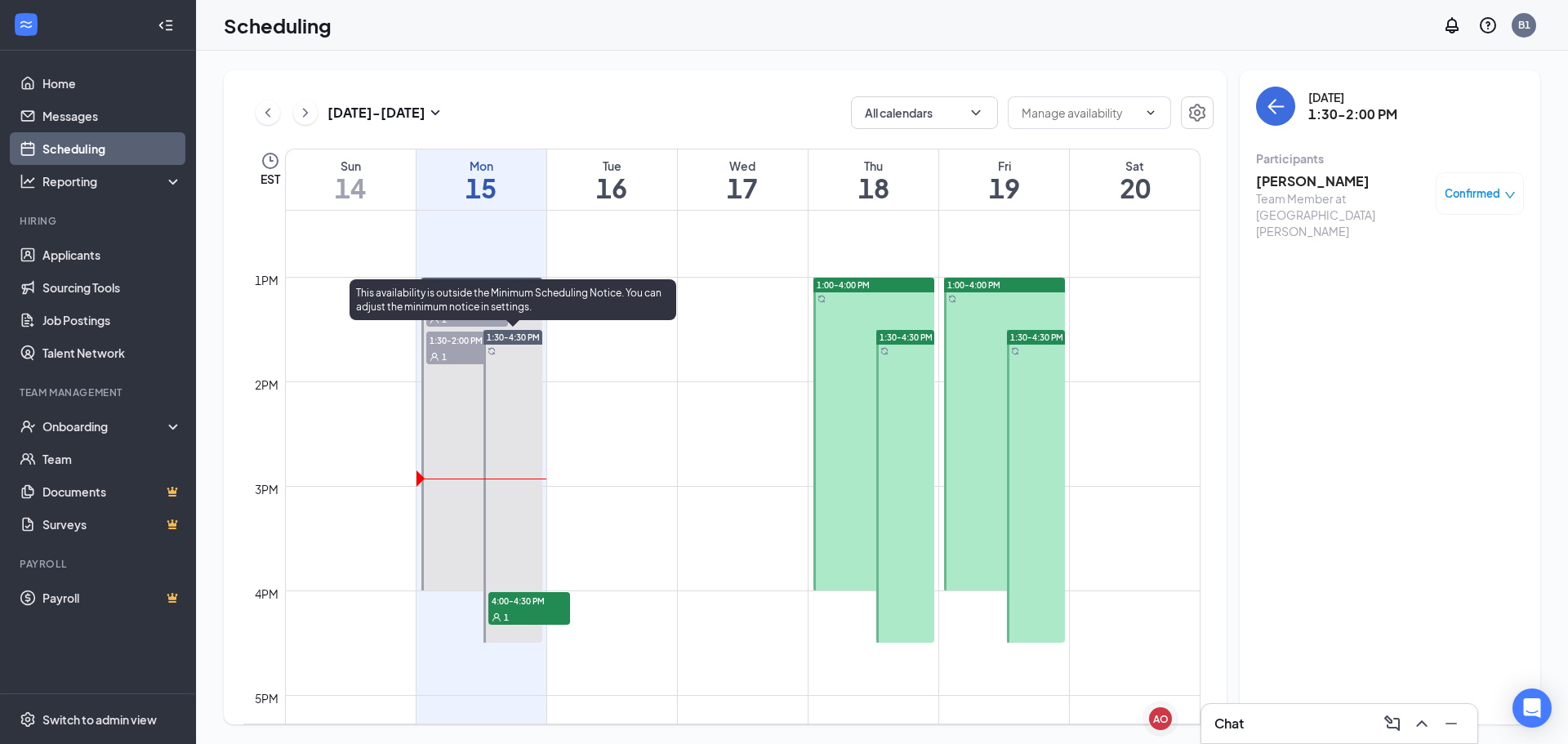
click at [517, 339] on span "1:30-4:30 PM" at bounding box center [514, 337] width 53 height 11
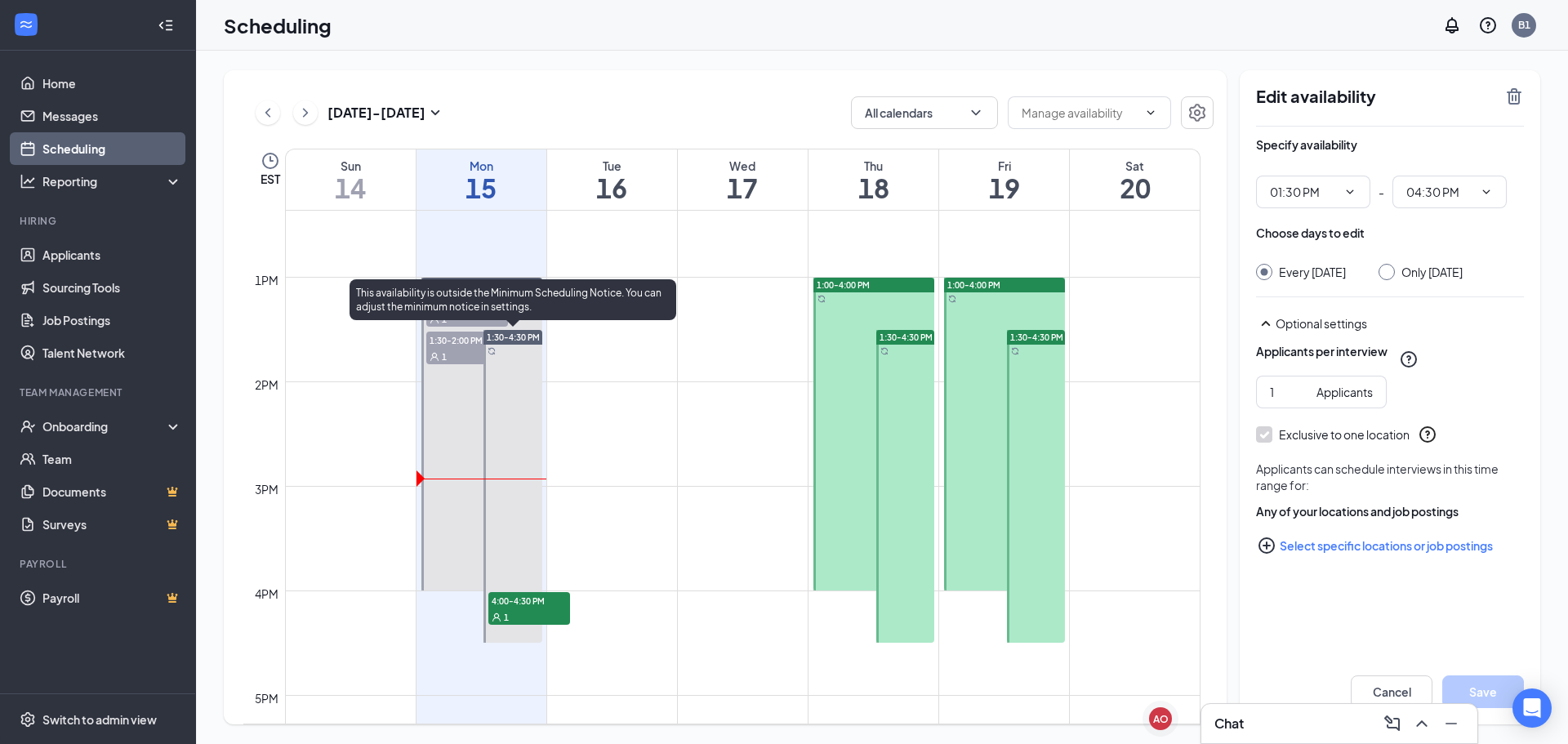
click at [450, 318] on div "This availability is outside the Minimum Scheduling Notice. You can adjust the …" at bounding box center [513, 299] width 327 height 40
click at [450, 322] on div "This availability is outside the Minimum Scheduling Notice. You can adjust the …" at bounding box center [513, 302] width 327 height 47
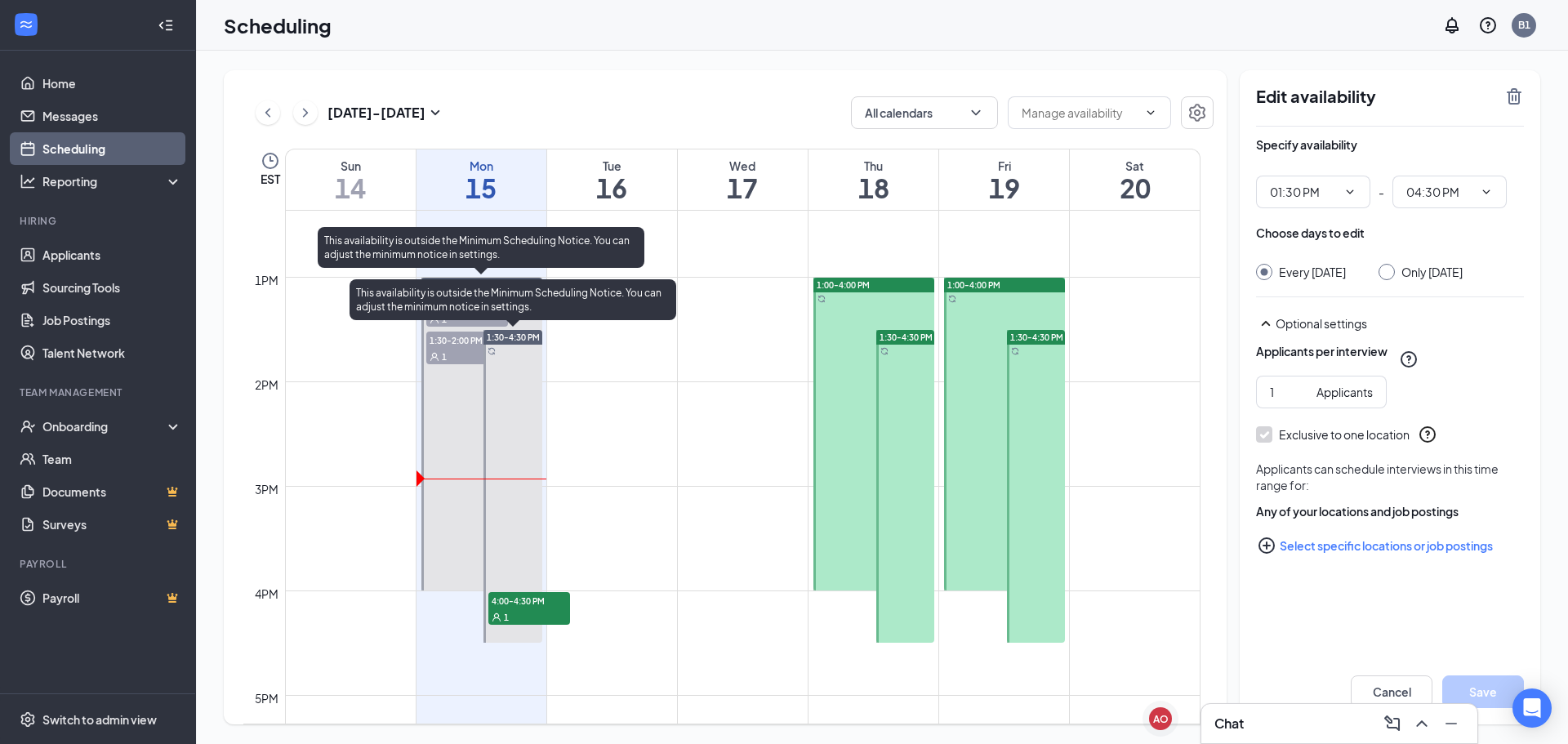
click at [446, 330] on div "1:30-2:00 PM 1" at bounding box center [467, 348] width 85 height 36
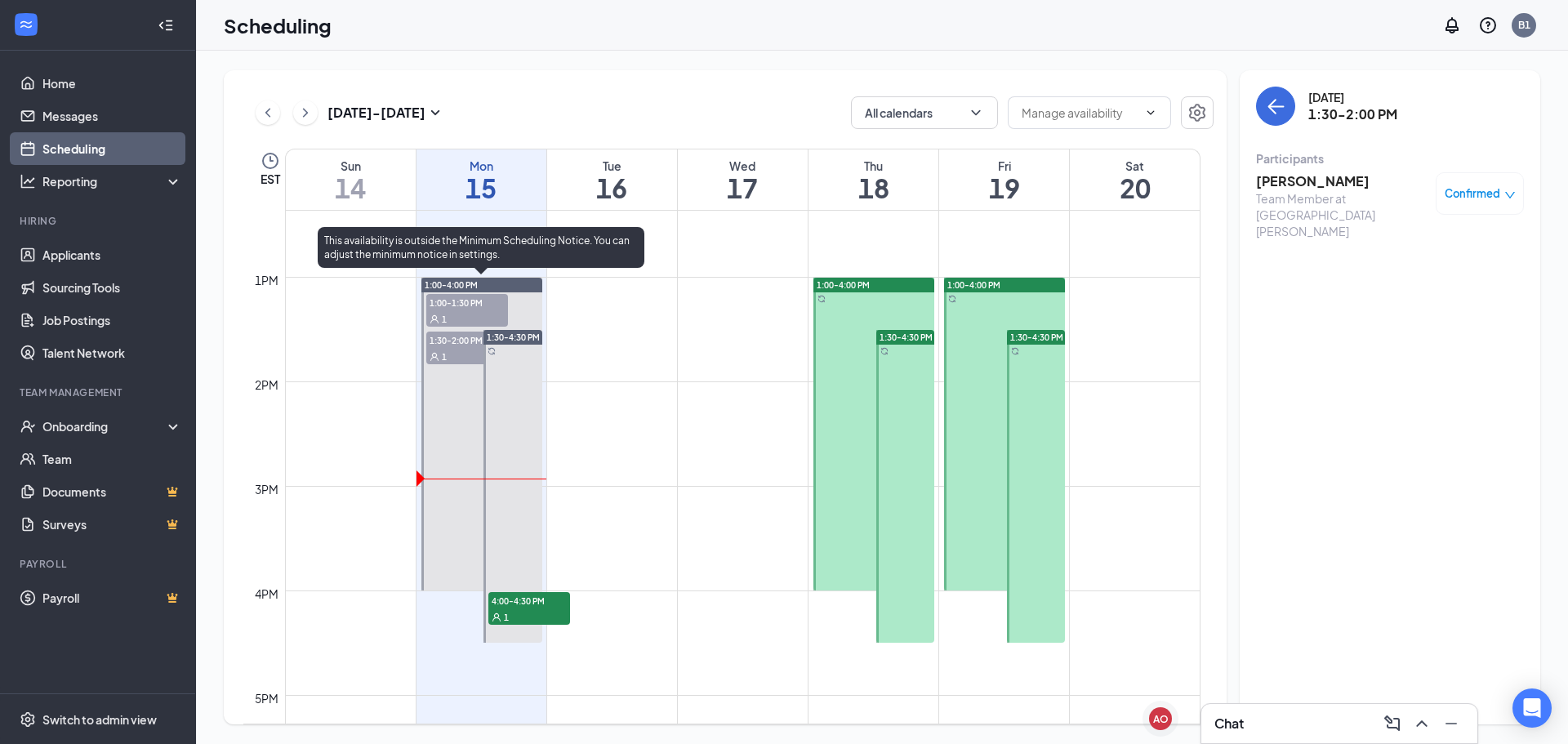
click at [451, 362] on div "1" at bounding box center [466, 355] width 82 height 16
click at [449, 349] on div "1" at bounding box center [466, 355] width 82 height 16
click at [456, 308] on span "1:00-1:30 PM" at bounding box center [466, 301] width 82 height 16
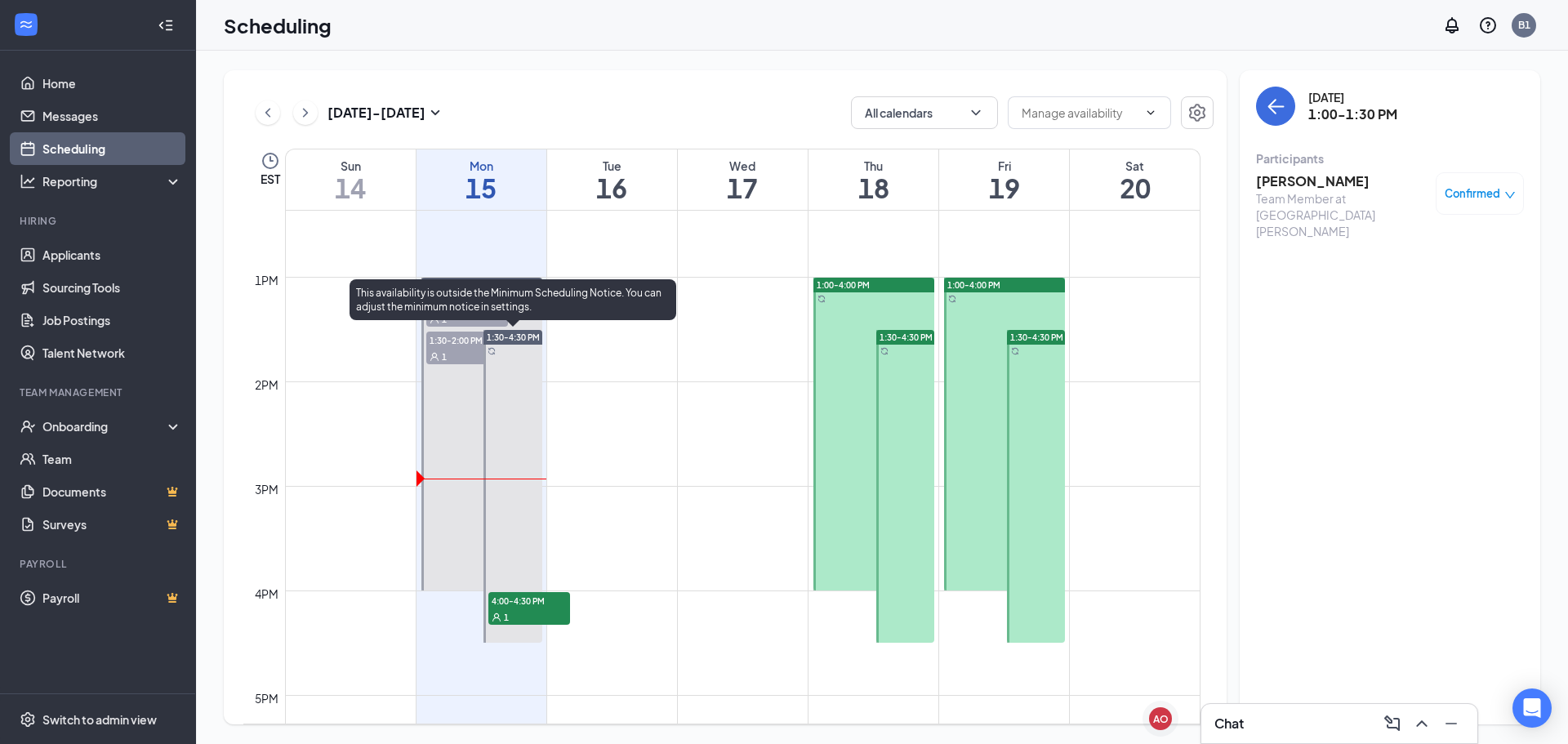
click at [547, 622] on div "1" at bounding box center [529, 616] width 82 height 16
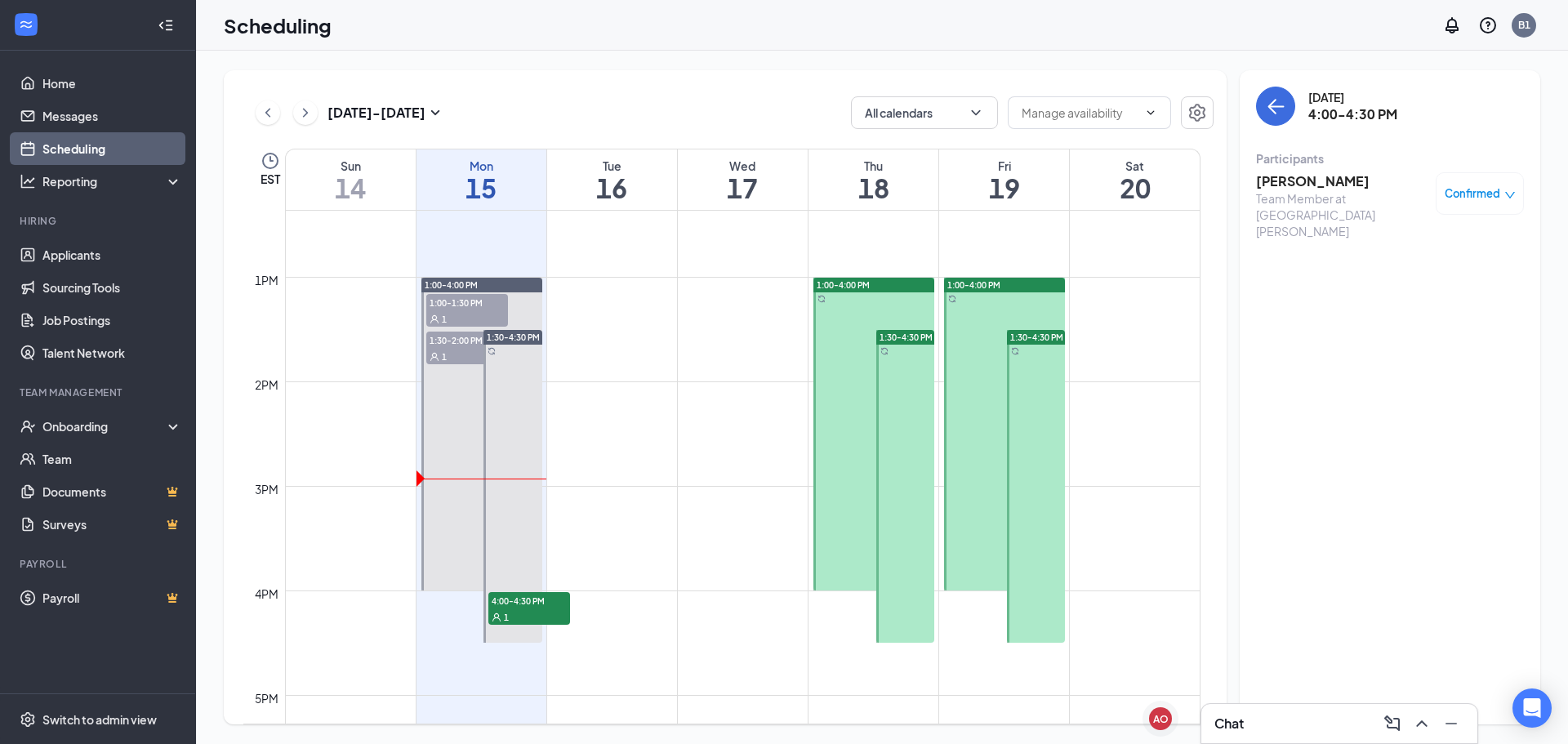
click at [826, 338] on div at bounding box center [874, 434] width 121 height 313
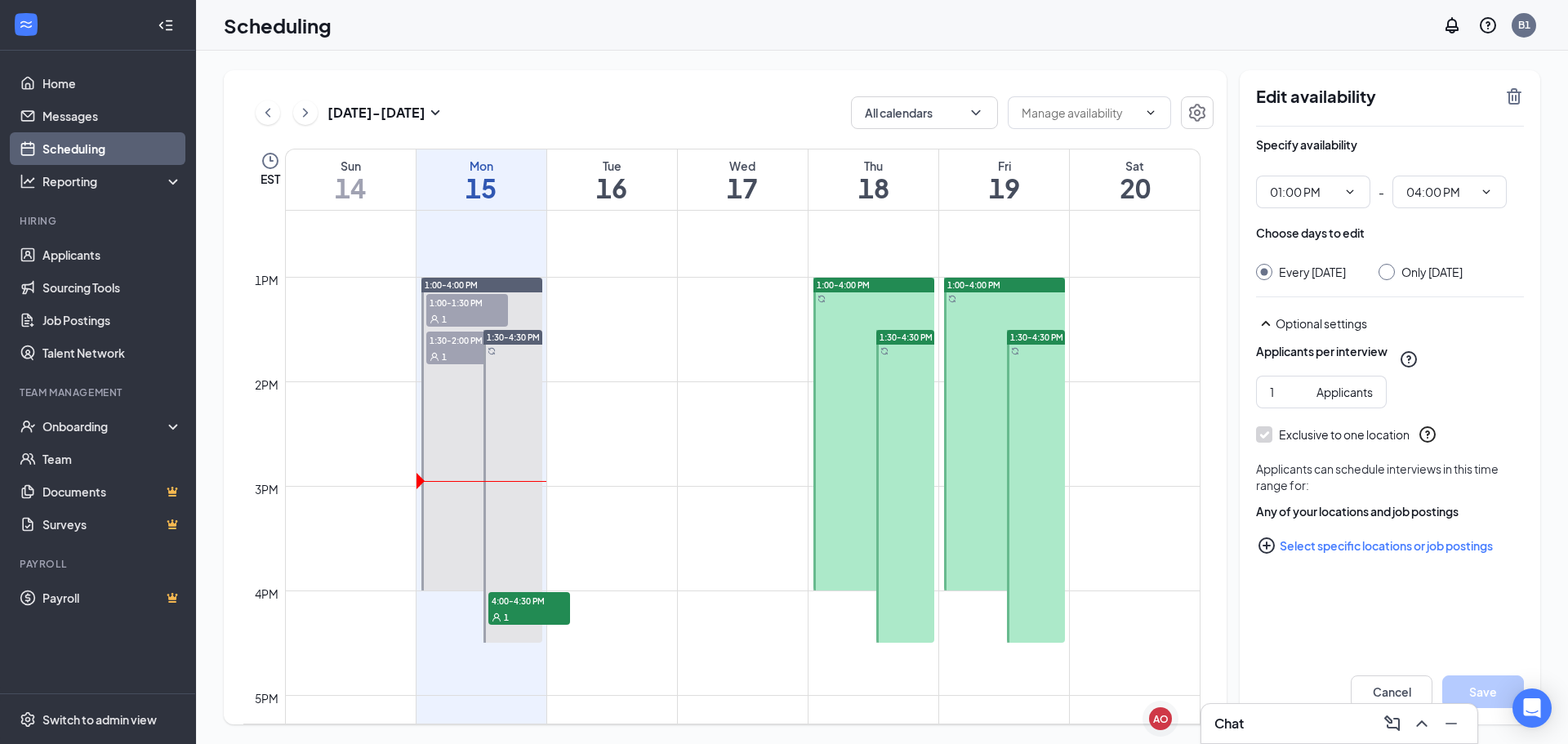
click at [907, 394] on div at bounding box center [906, 486] width 58 height 313
click at [838, 354] on div at bounding box center [874, 434] width 121 height 313
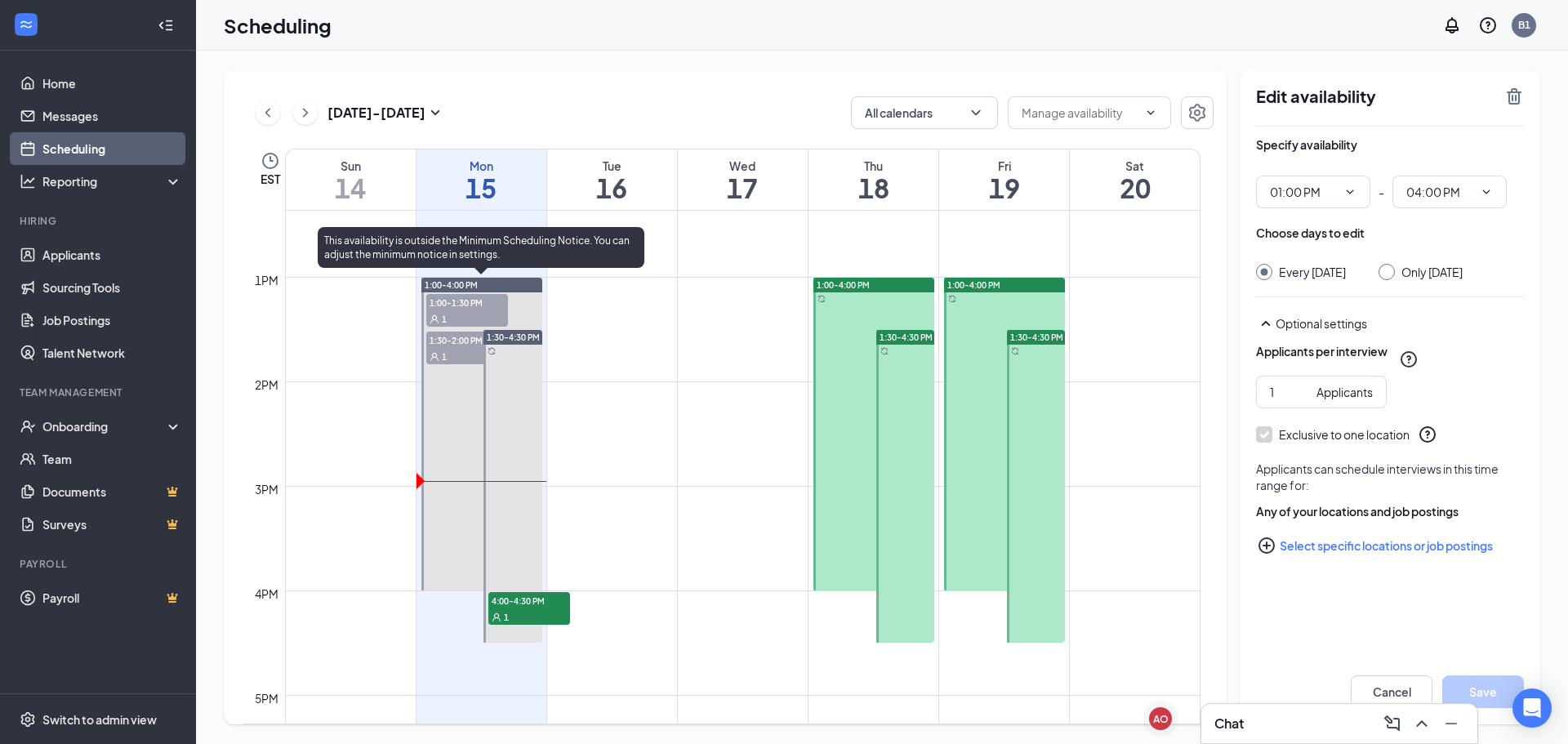
click at [449, 293] on div "1:00-1:30 PM 1" at bounding box center [467, 310] width 85 height 36
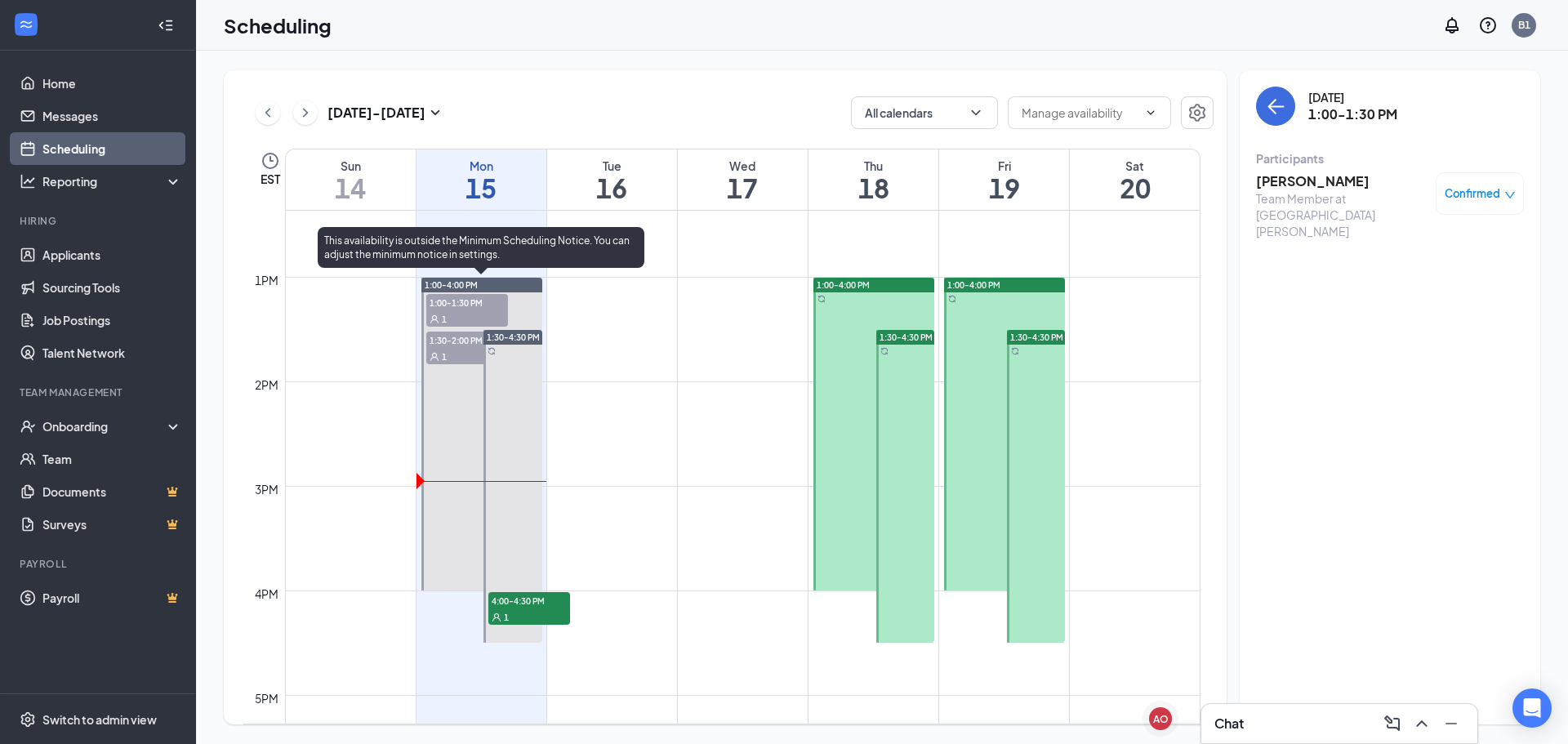
click at [451, 305] on span "1:00-1:30 PM" at bounding box center [466, 301] width 82 height 16
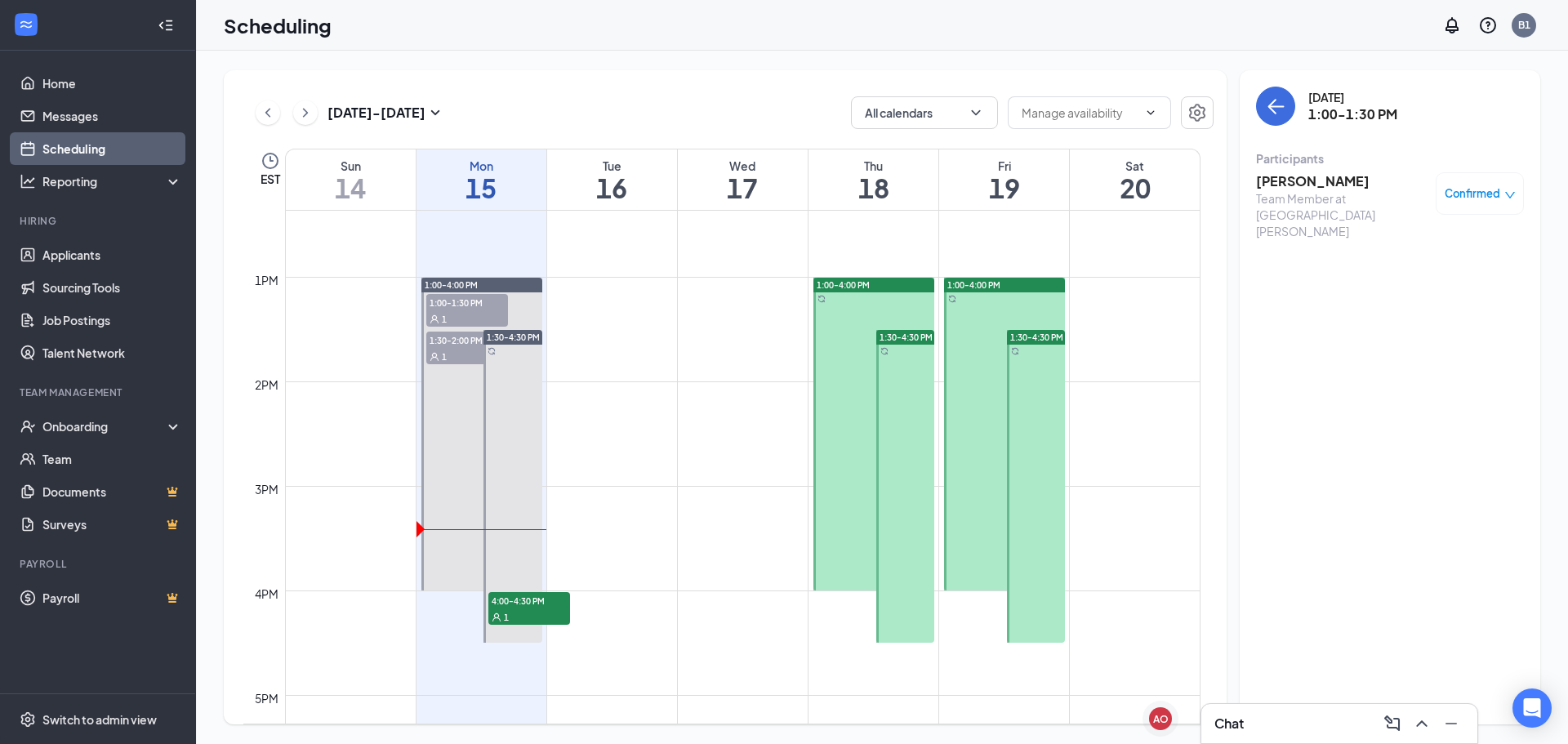
click at [1301, 706] on div "Chat" at bounding box center [1339, 723] width 276 height 40
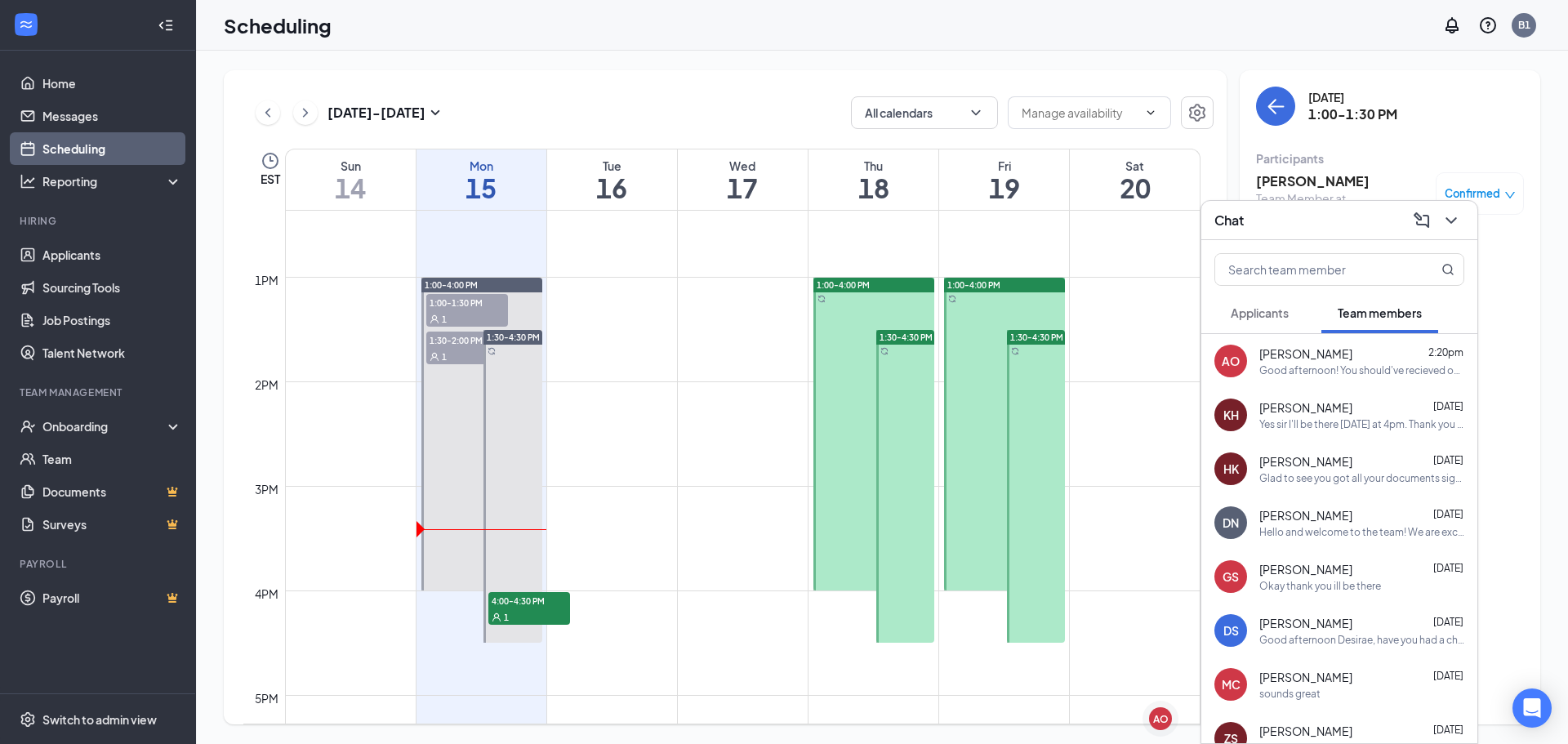
click at [1325, 359] on span "[PERSON_NAME]" at bounding box center [1306, 353] width 93 height 16
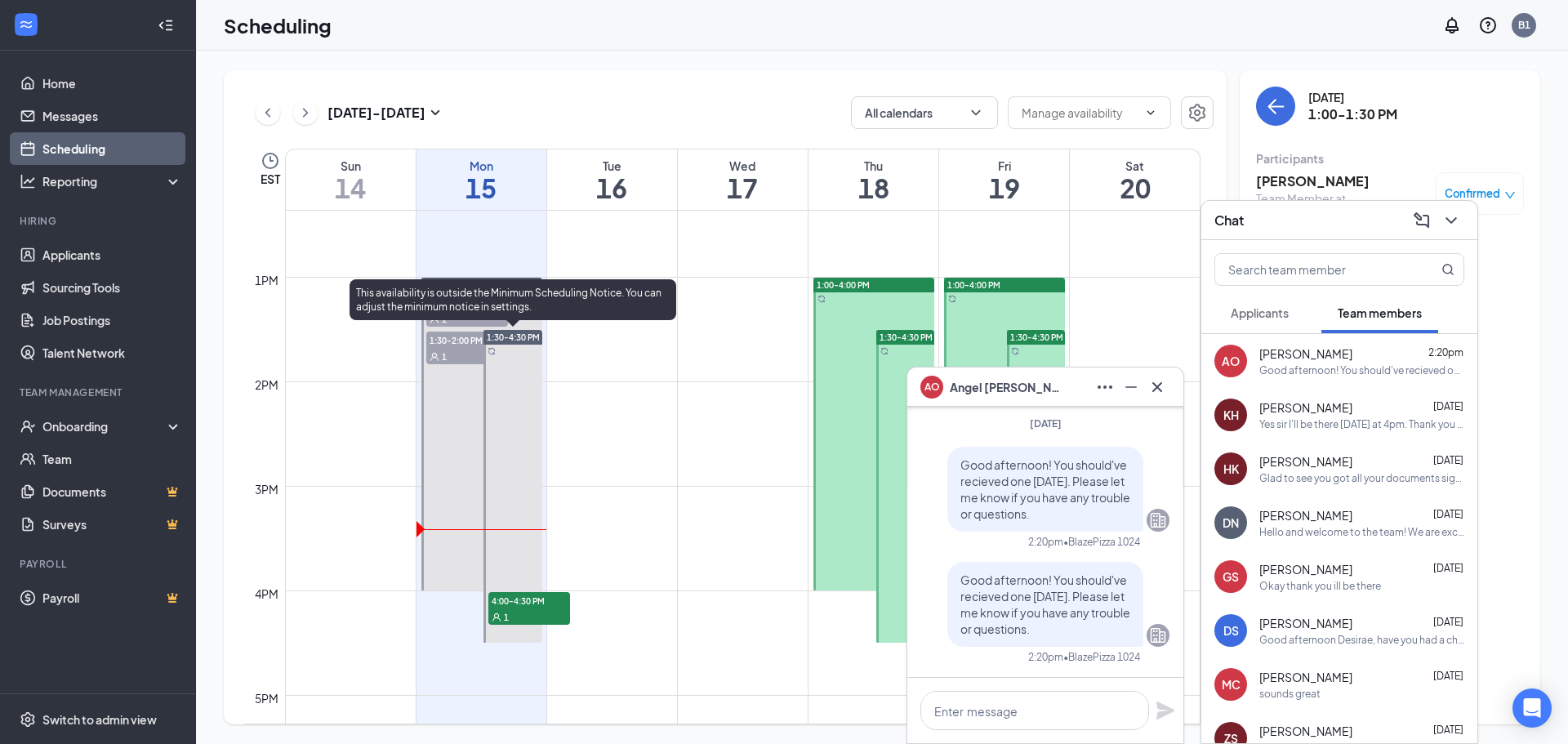
click at [514, 616] on div "1" at bounding box center [529, 616] width 82 height 16
click at [740, 250] on td at bounding box center [743, 237] width 916 height 26
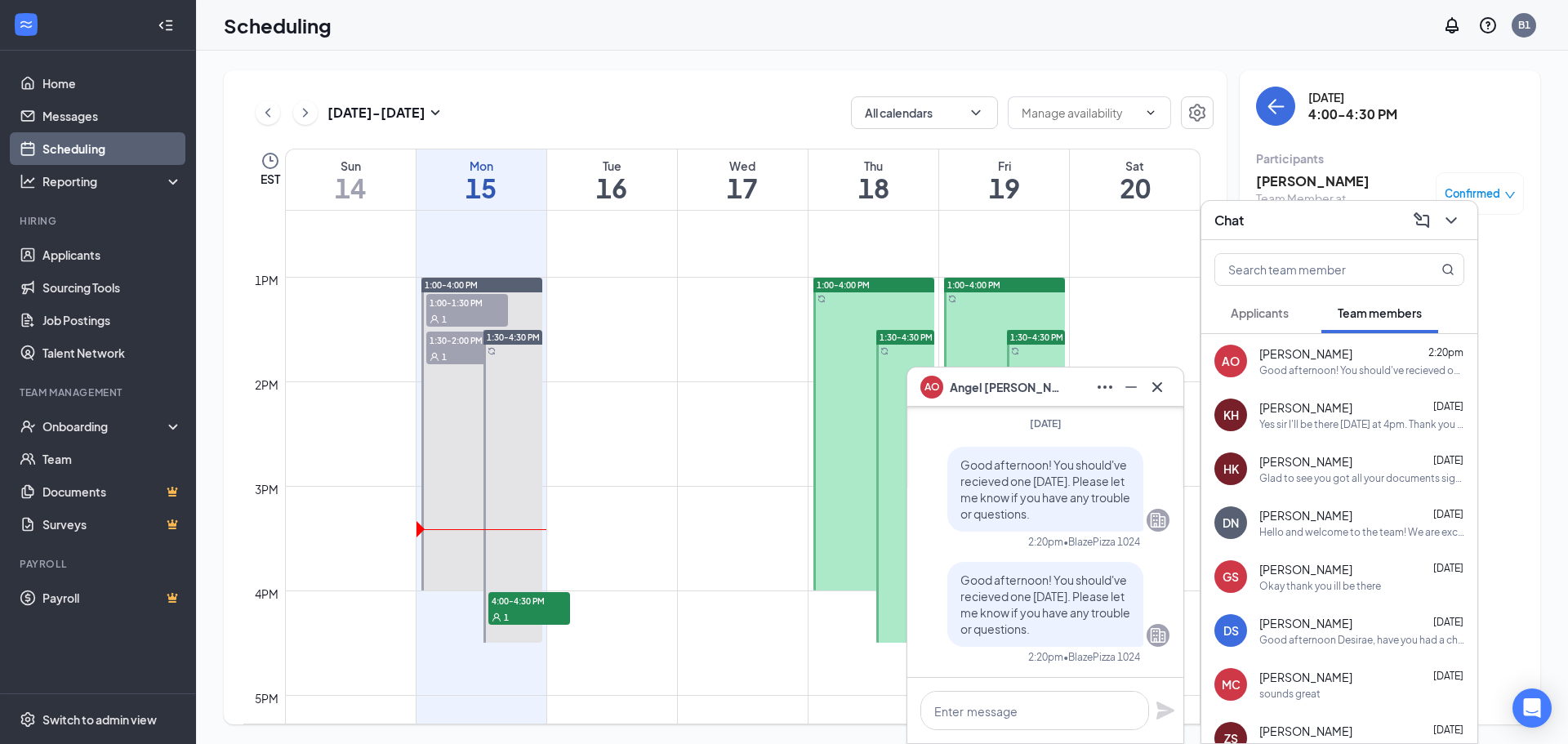
click at [1437, 224] on div at bounding box center [1449, 220] width 29 height 26
click at [1444, 223] on icon "ChevronDown" at bounding box center [1451, 220] width 20 height 20
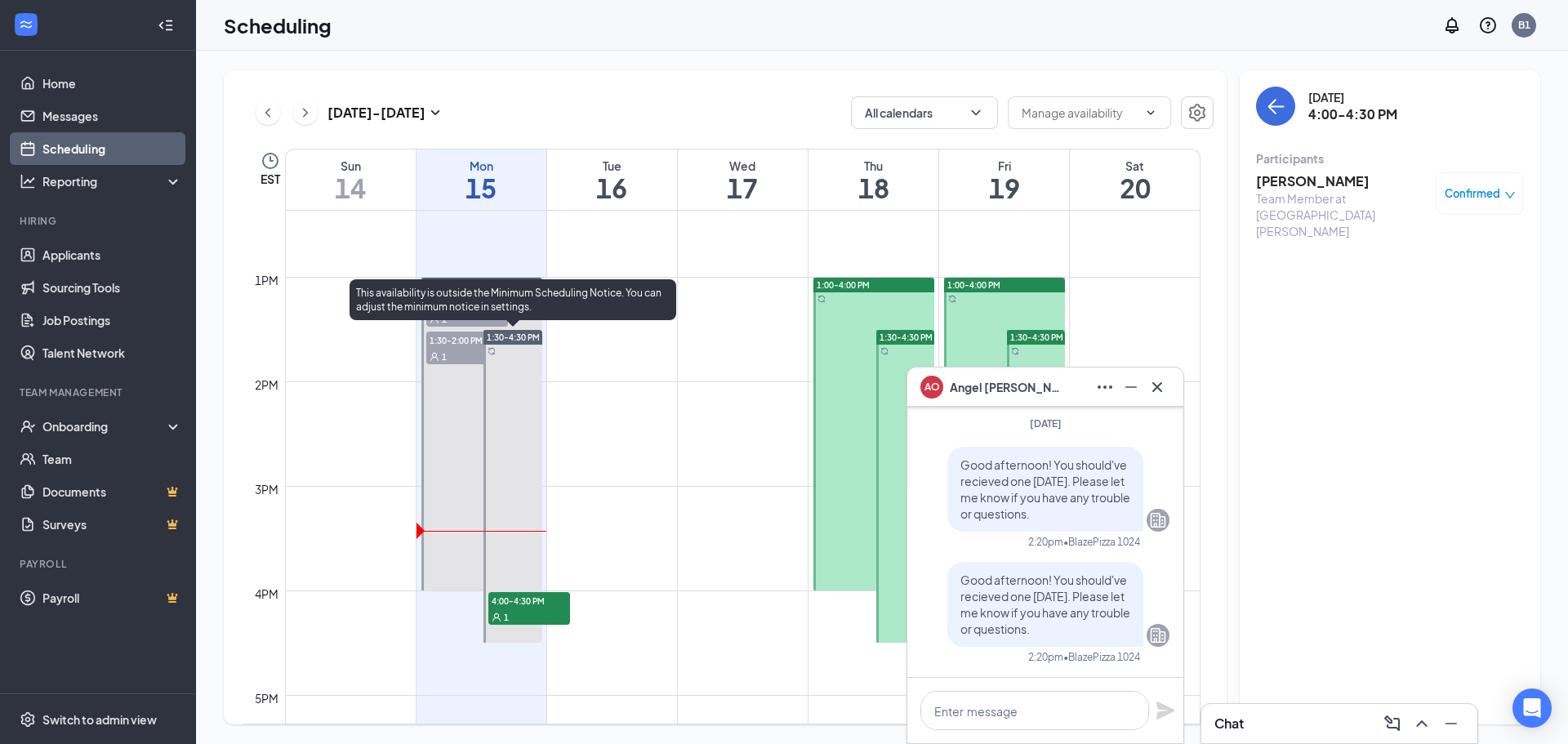
click at [530, 611] on div "1" at bounding box center [529, 616] width 82 height 16
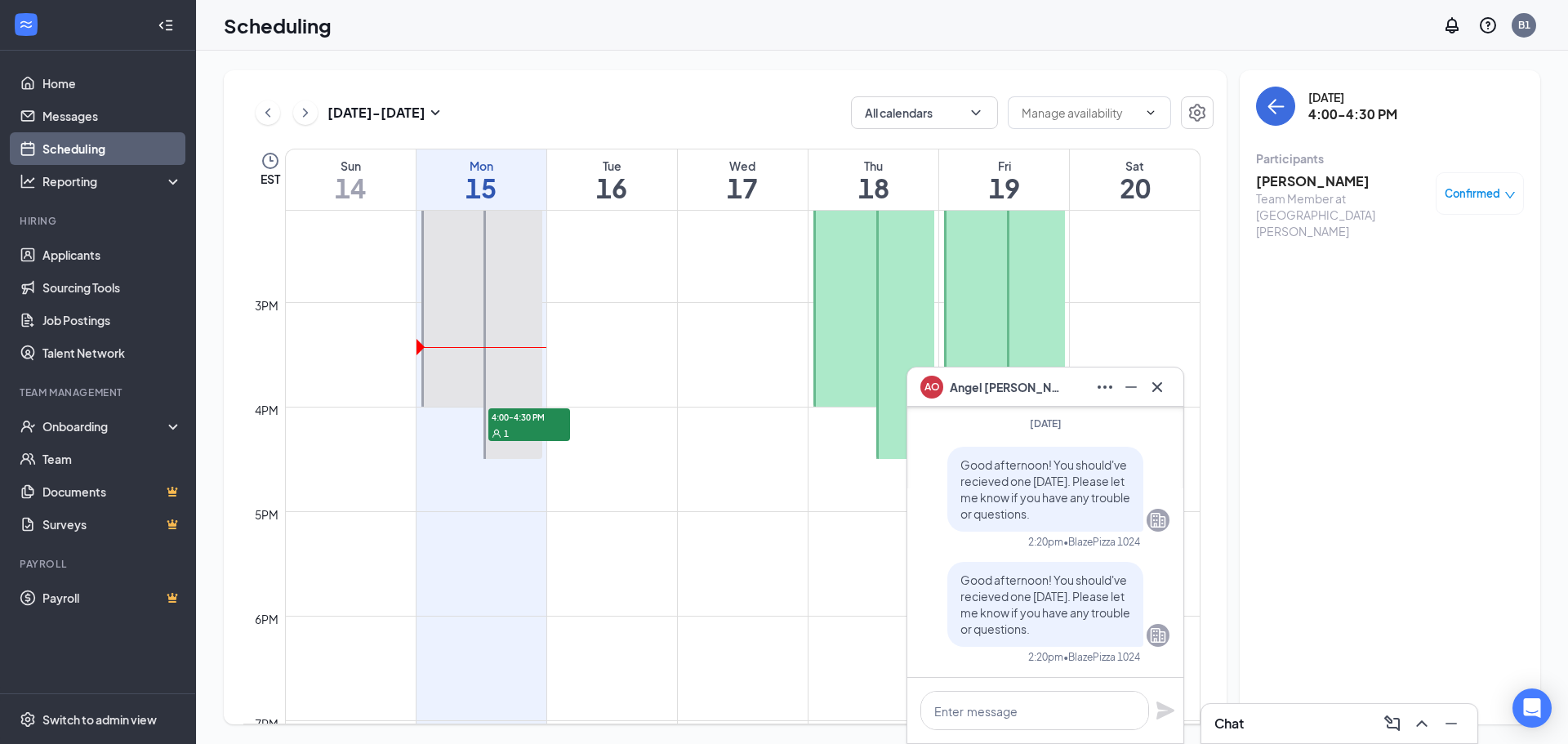
scroll to position [1374, 0]
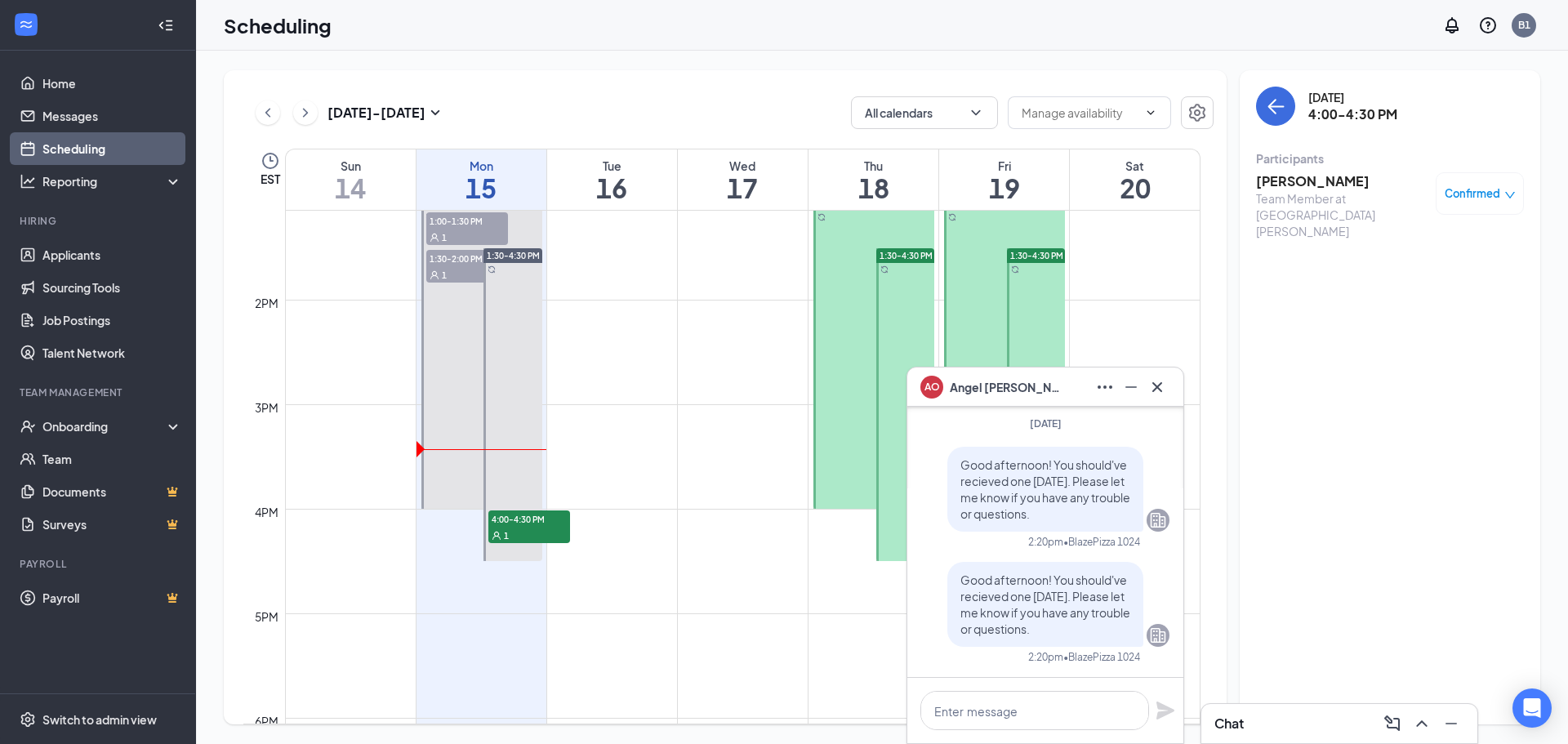
click at [1334, 190] on div "[PERSON_NAME] Team Member at [GEOGRAPHIC_DATA][PERSON_NAME]" at bounding box center [1342, 205] width 172 height 67
click at [1330, 178] on h3 "[PERSON_NAME]" at bounding box center [1342, 181] width 172 height 18
